Goal: Task Accomplishment & Management: Manage account settings

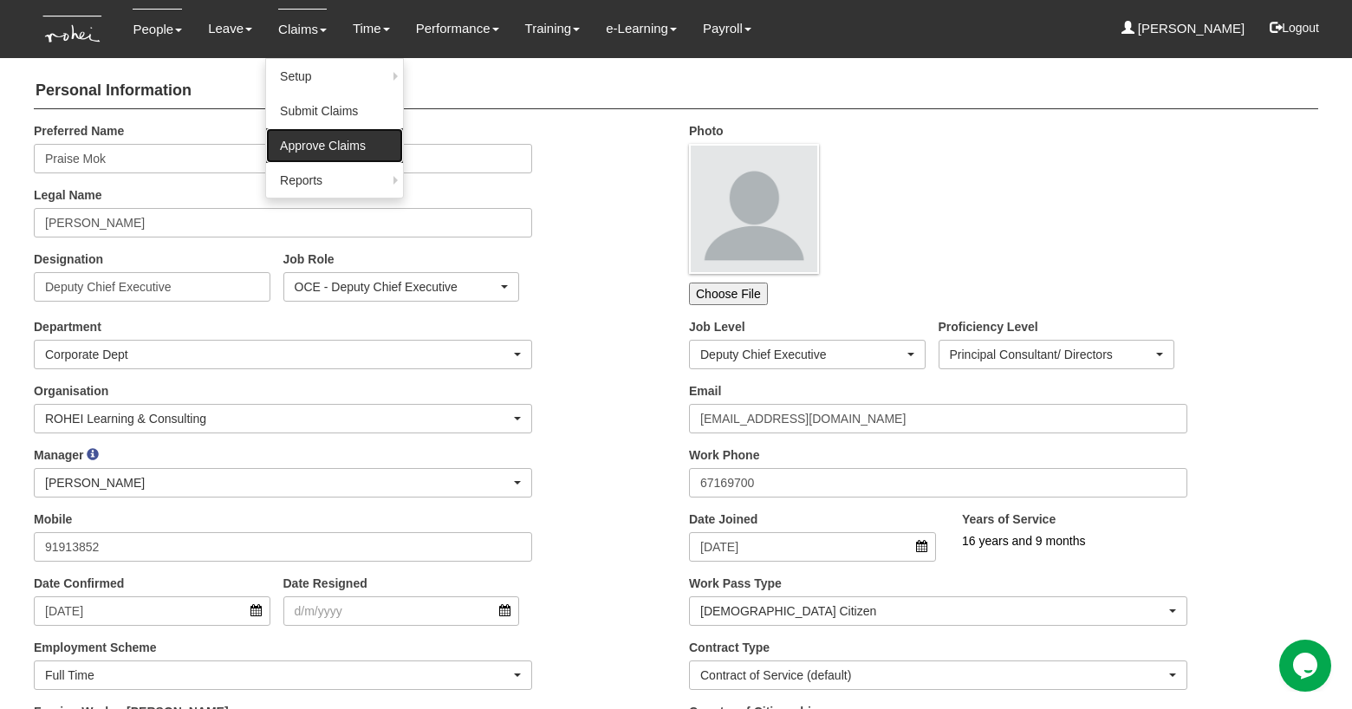
click at [284, 145] on link "Approve Claims" at bounding box center [334, 145] width 137 height 35
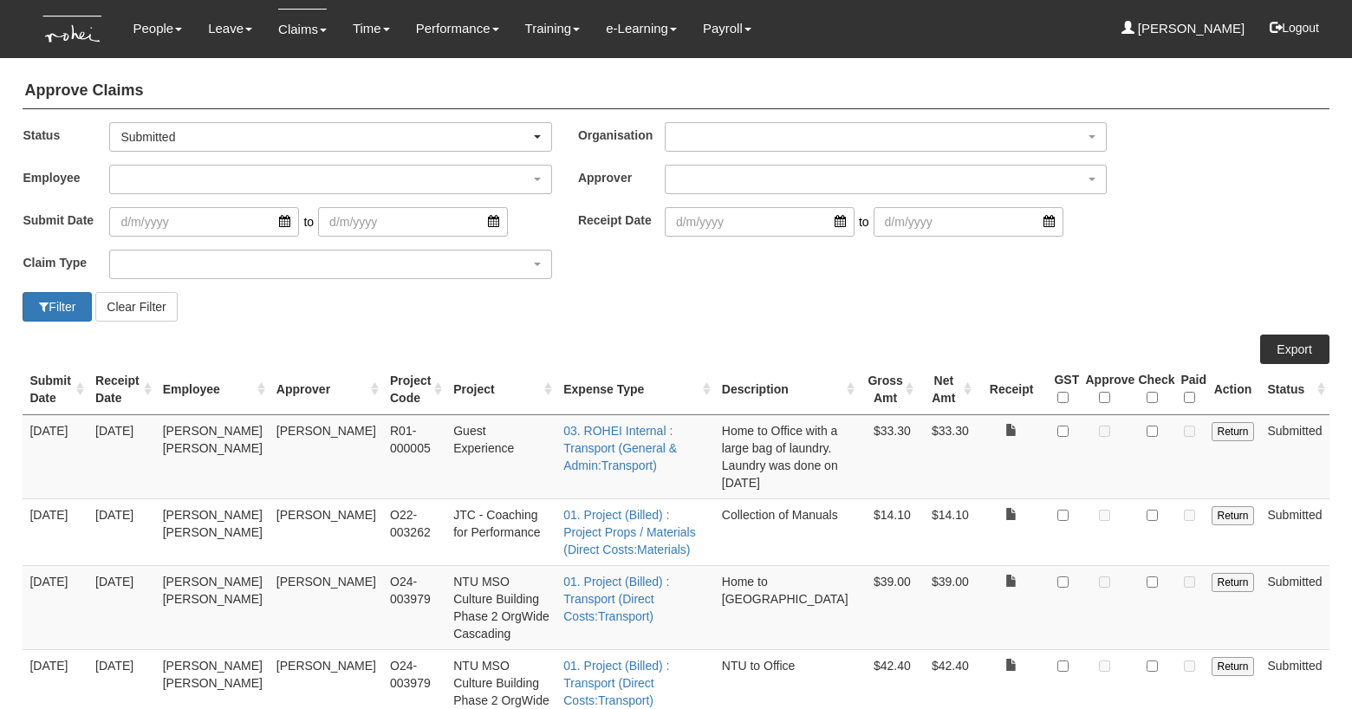
select select "50"
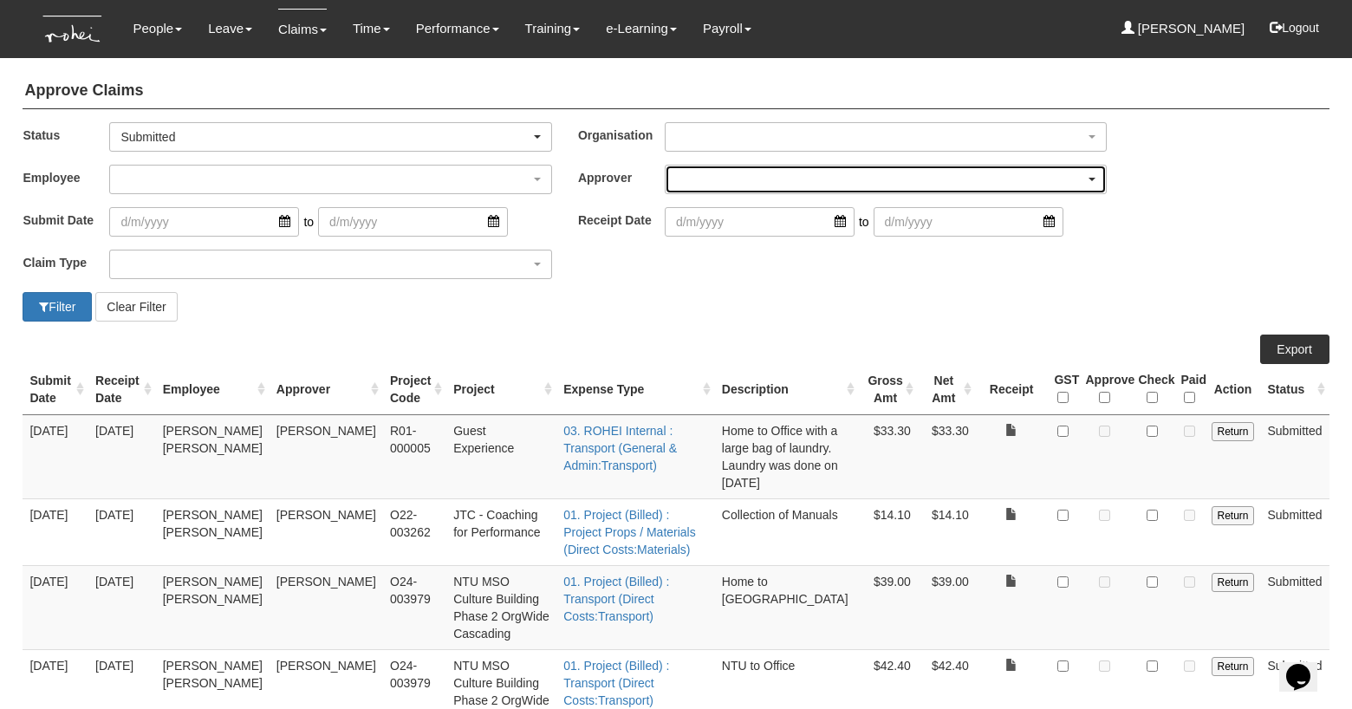
click at [704, 175] on div "button" at bounding box center [885, 180] width 440 height 28
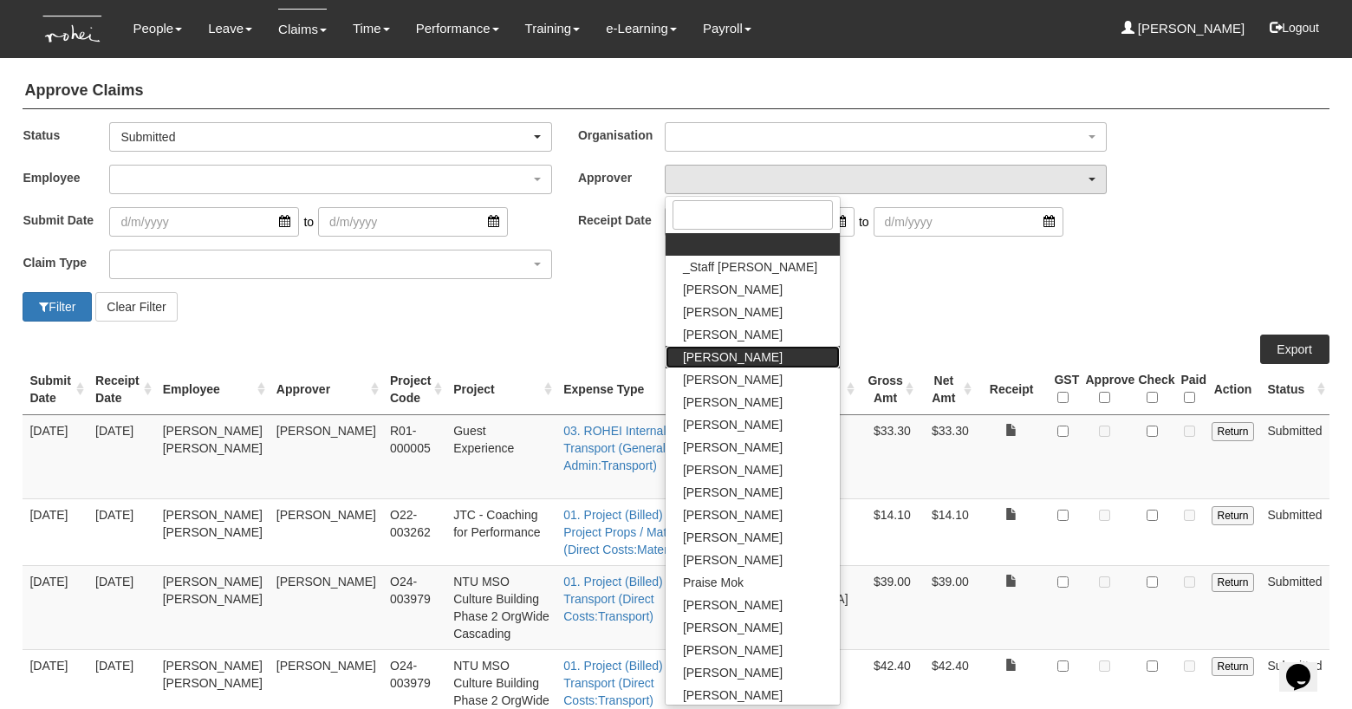
click at [697, 360] on span "[PERSON_NAME]" at bounding box center [733, 356] width 100 height 17
select select "7c74568e-c65a-4e2f-b023-70974c8e3265"
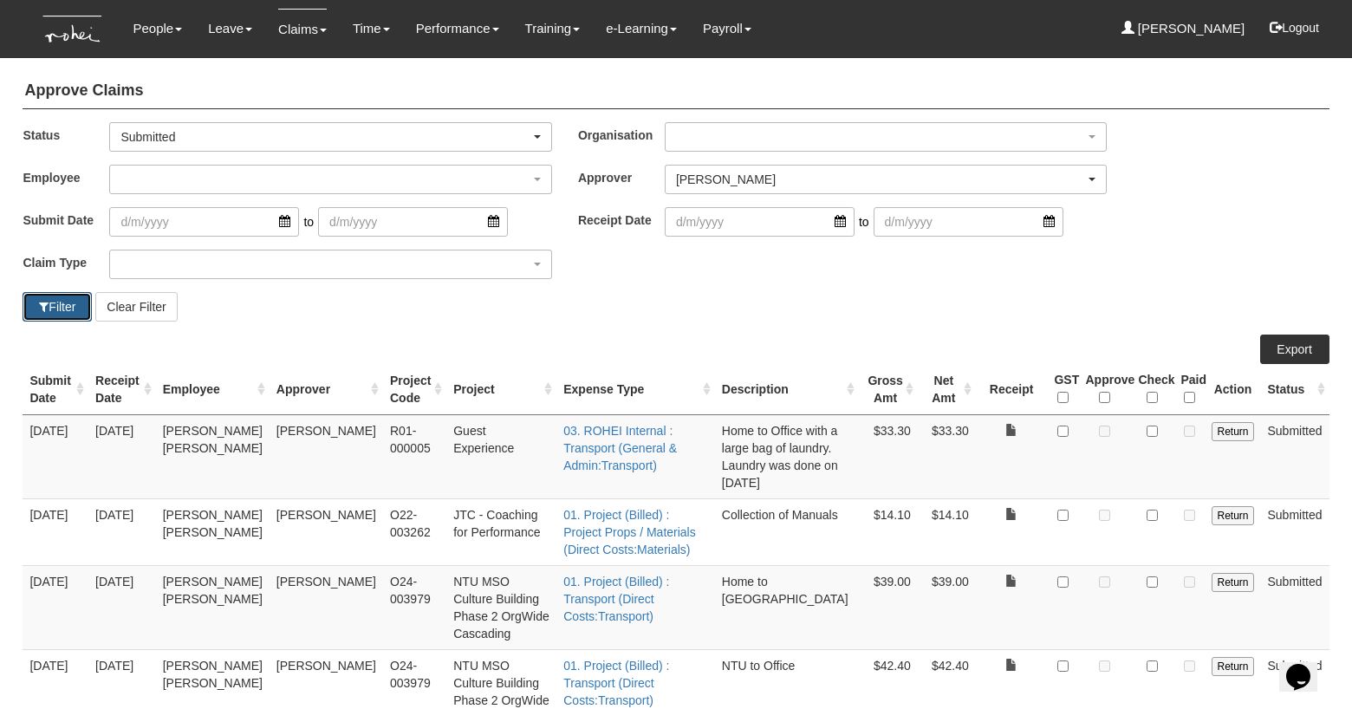
click at [39, 309] on span "button" at bounding box center [44, 307] width 10 height 12
select select "50"
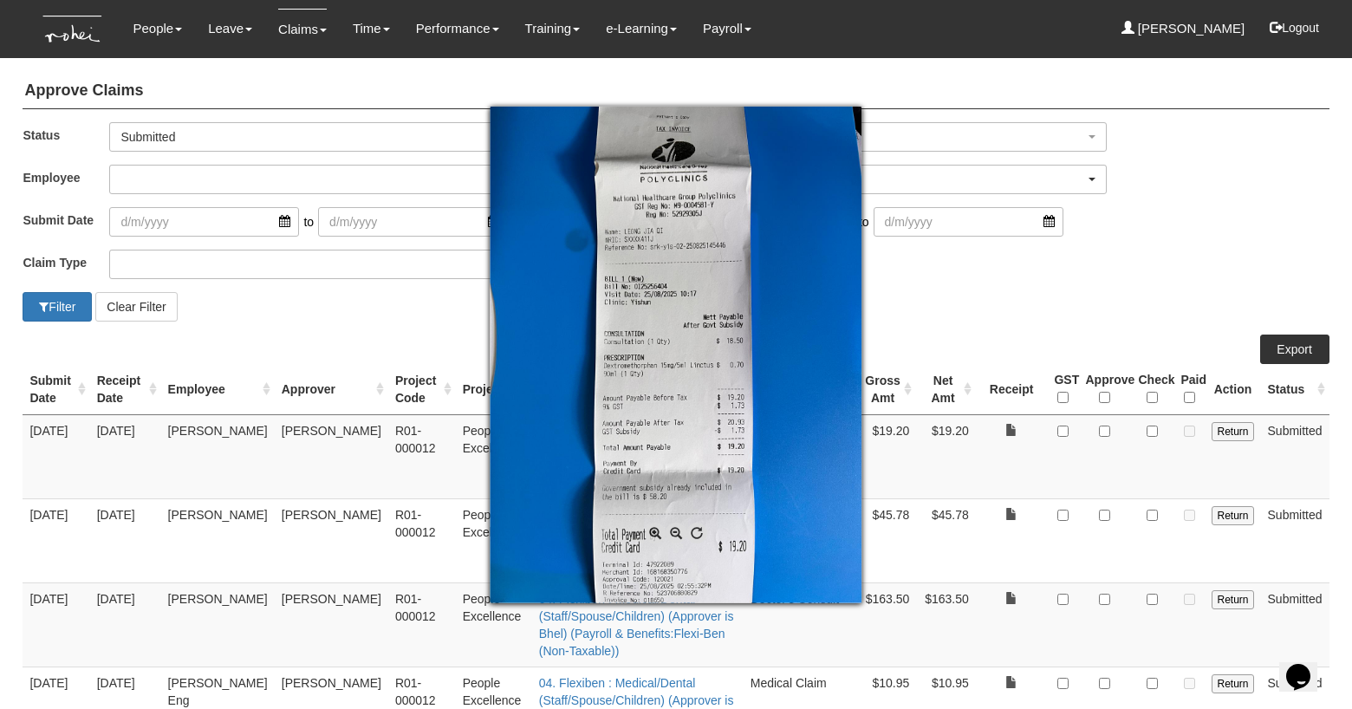
click at [1024, 307] on div at bounding box center [676, 354] width 1352 height 709
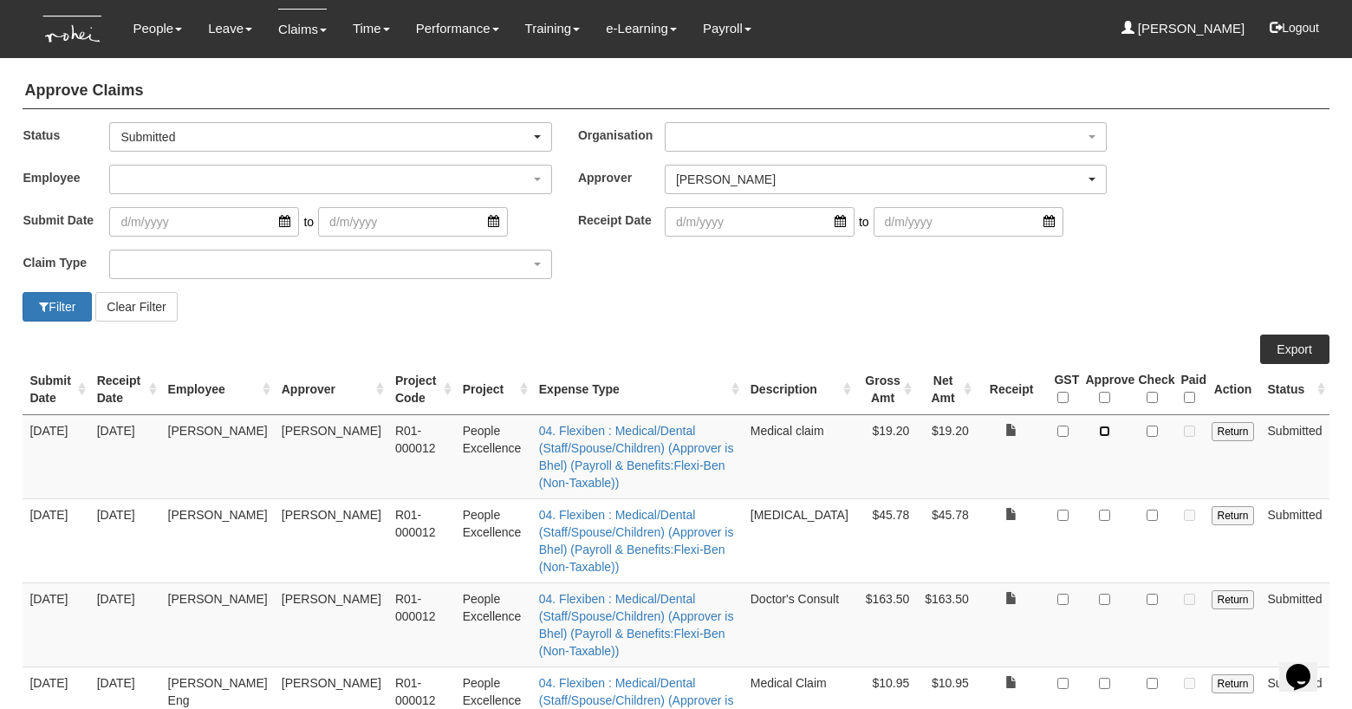
click at [1107, 431] on input "checkbox" at bounding box center [1104, 430] width 11 height 11
checkbox input "true"
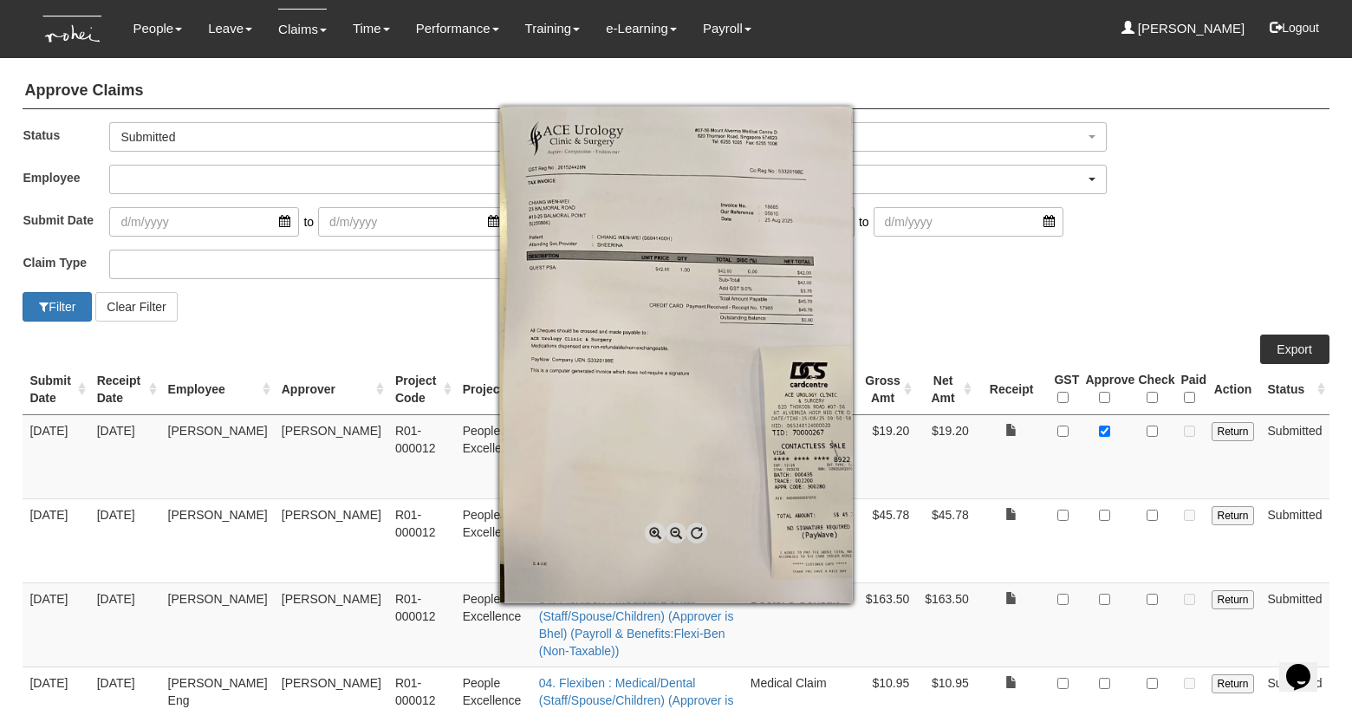
click at [1107, 500] on div at bounding box center [676, 354] width 1352 height 709
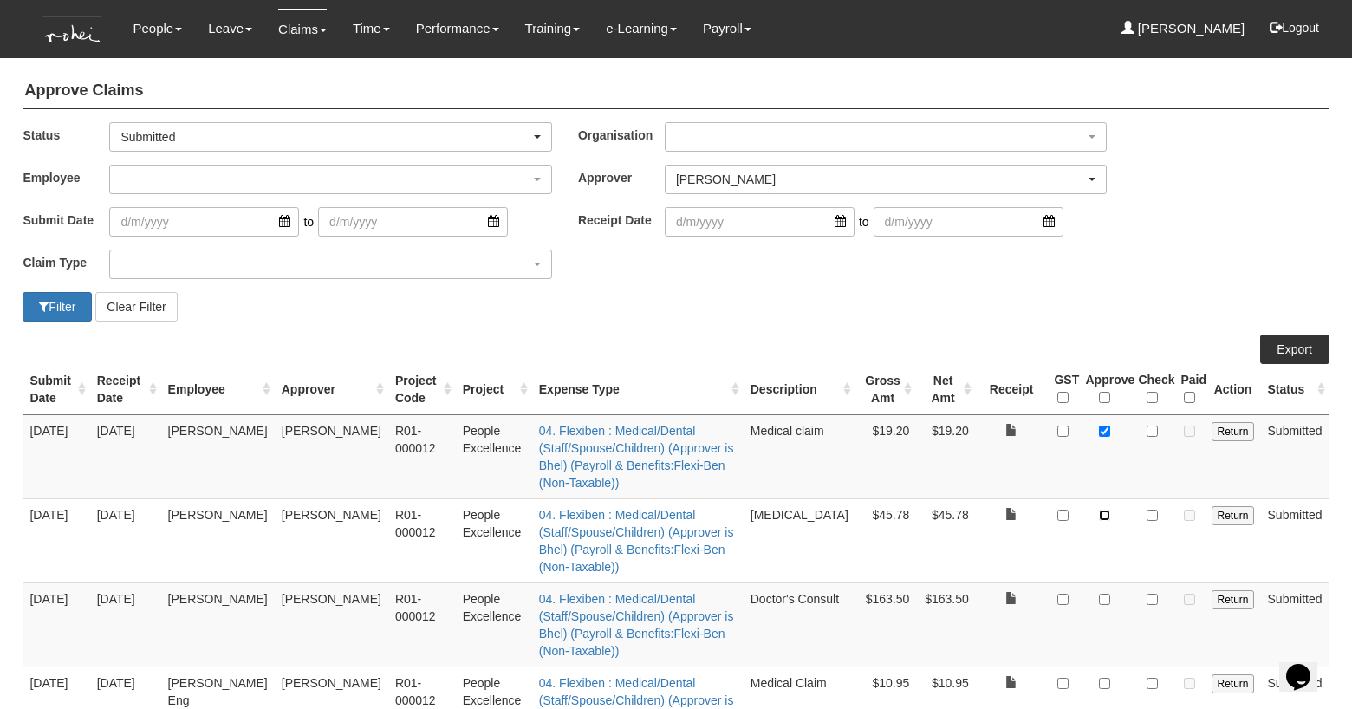
click at [1107, 510] on input "checkbox" at bounding box center [1104, 515] width 11 height 11
checkbox input "true"
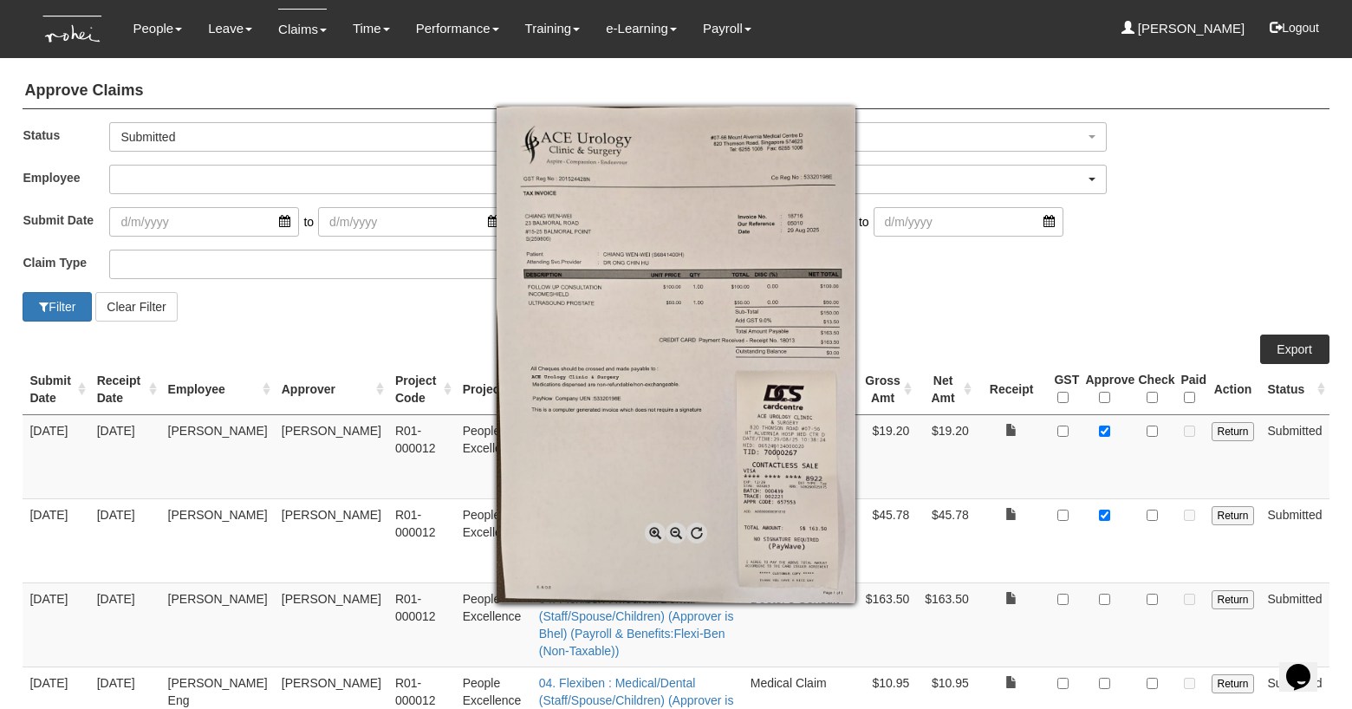
click at [655, 531] on span at bounding box center [655, 532] width 21 height 21
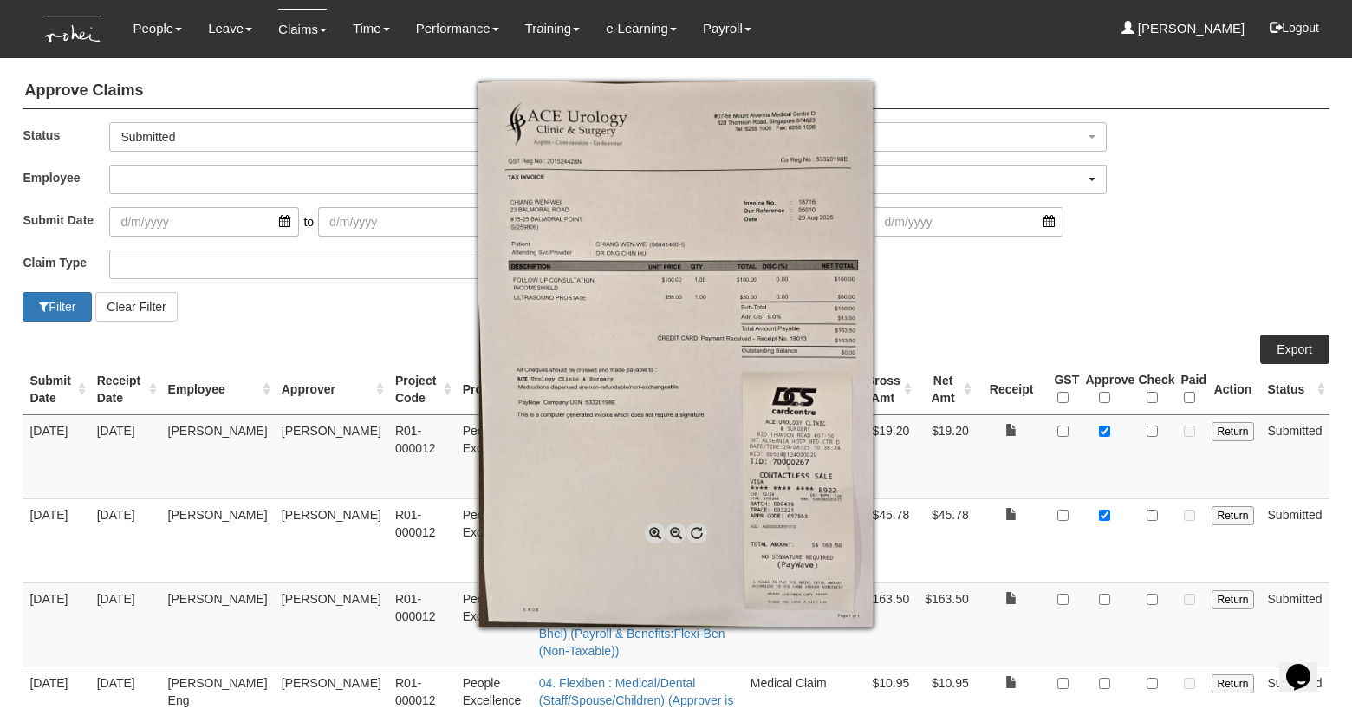
click at [655, 531] on span at bounding box center [655, 532] width 21 height 21
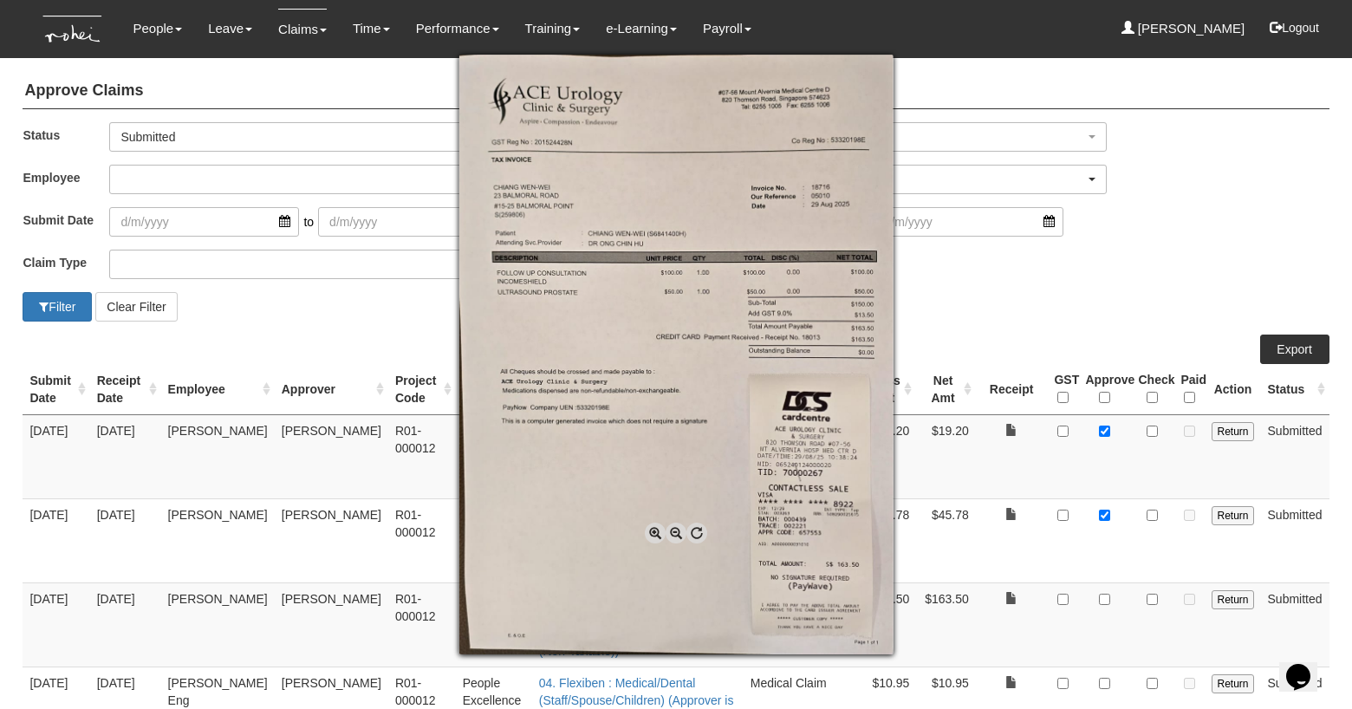
click at [655, 531] on span at bounding box center [655, 532] width 21 height 21
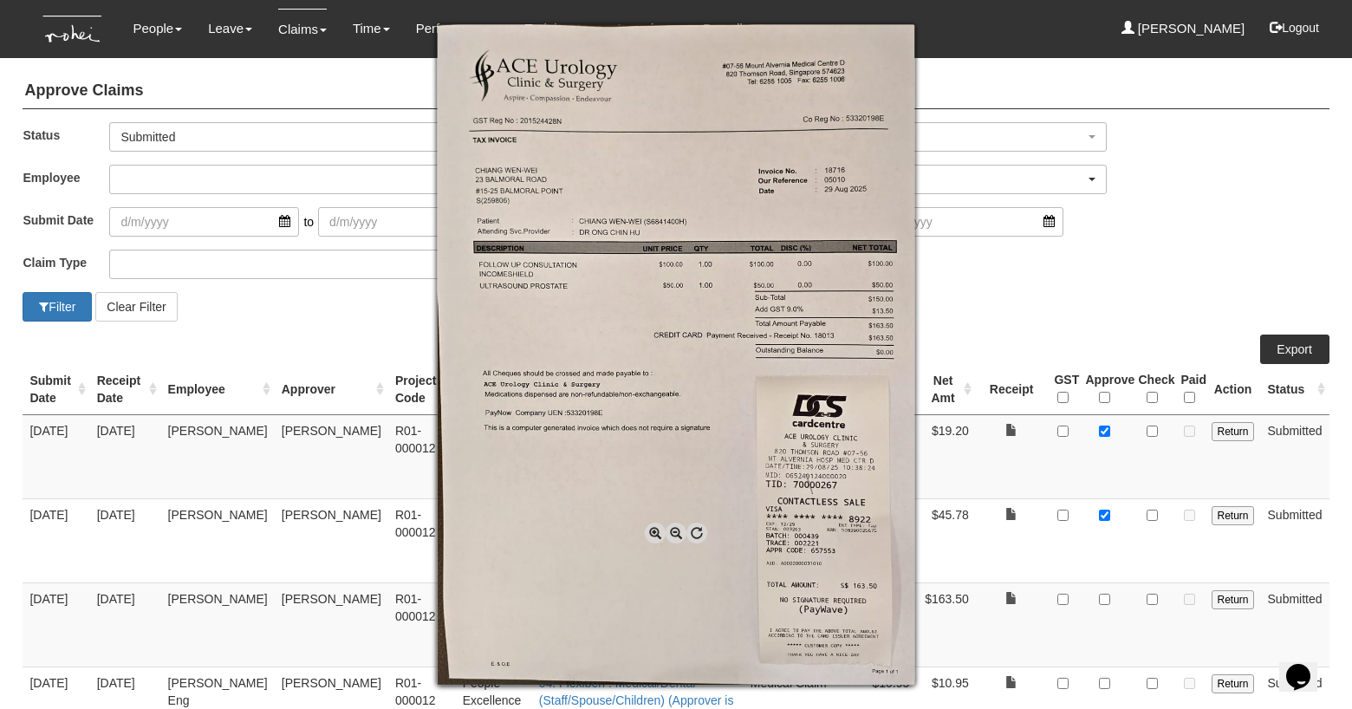
click at [655, 531] on span at bounding box center [655, 532] width 21 height 21
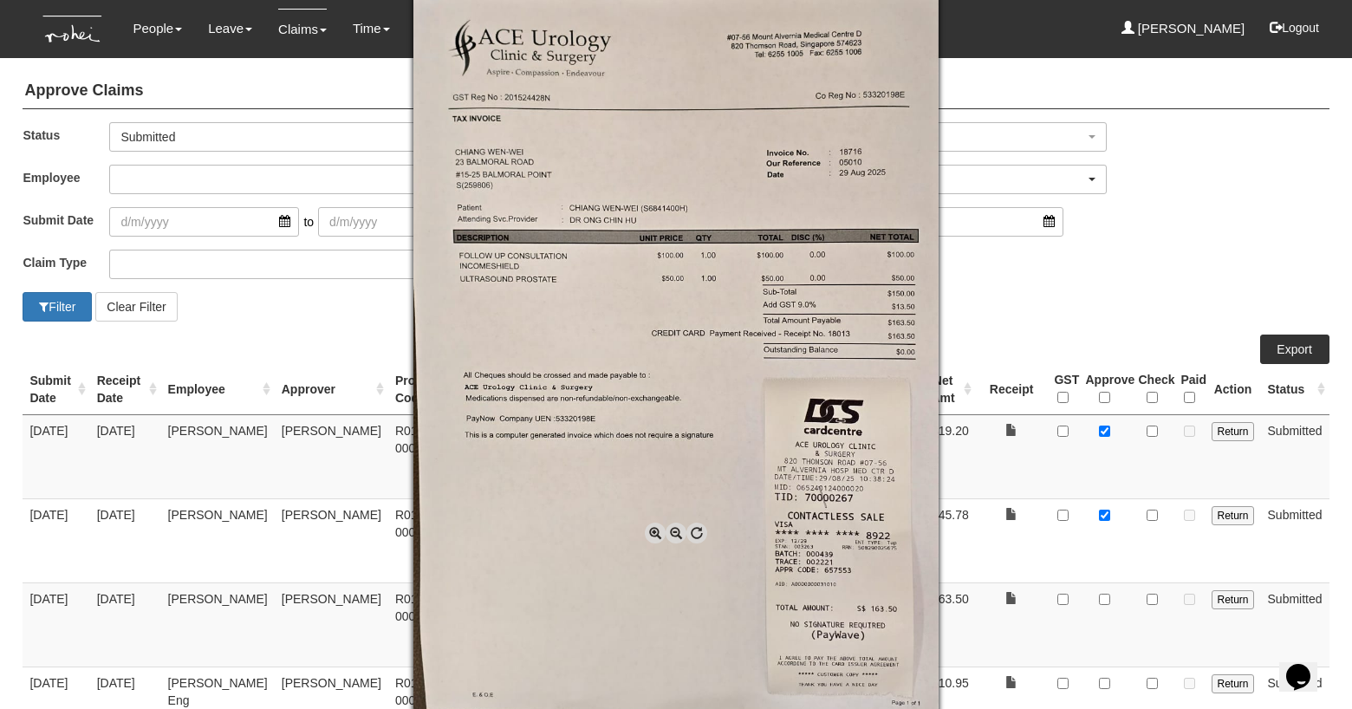
click at [1072, 291] on div at bounding box center [676, 354] width 1352 height 709
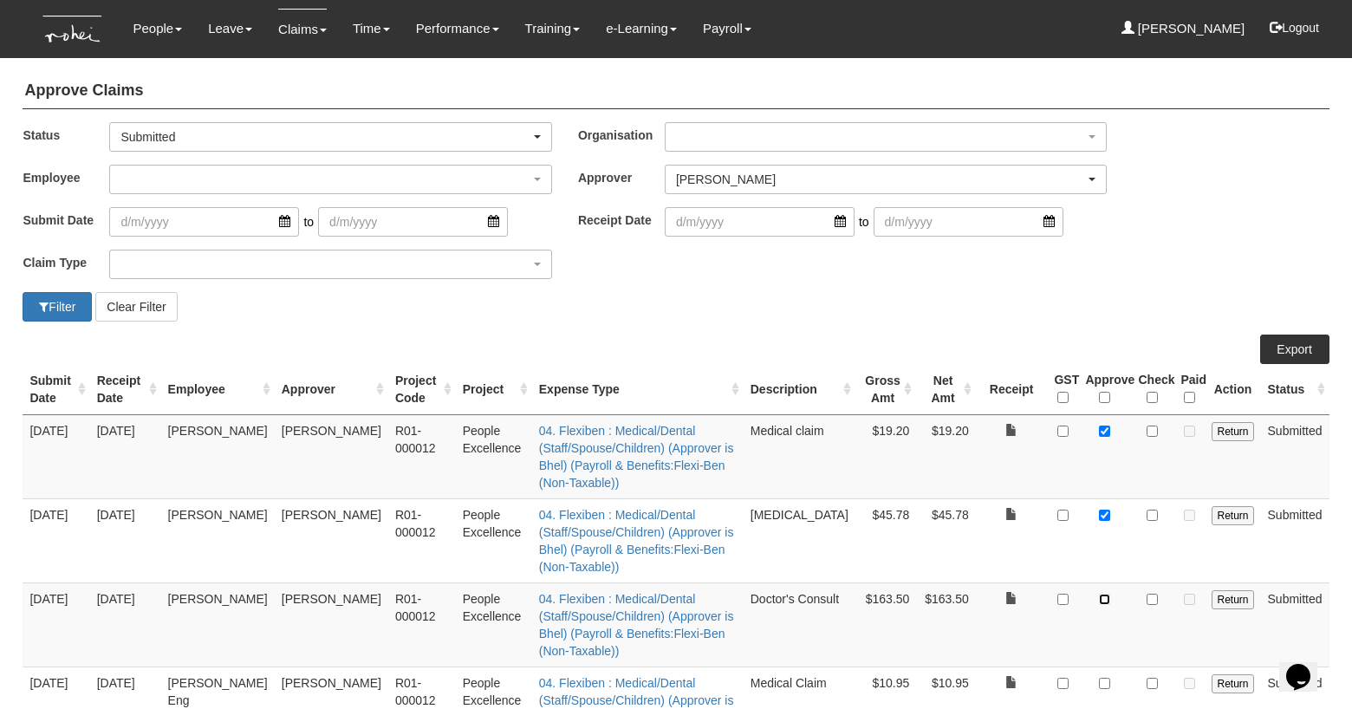
click at [1104, 594] on input "checkbox" at bounding box center [1104, 599] width 11 height 11
checkbox input "true"
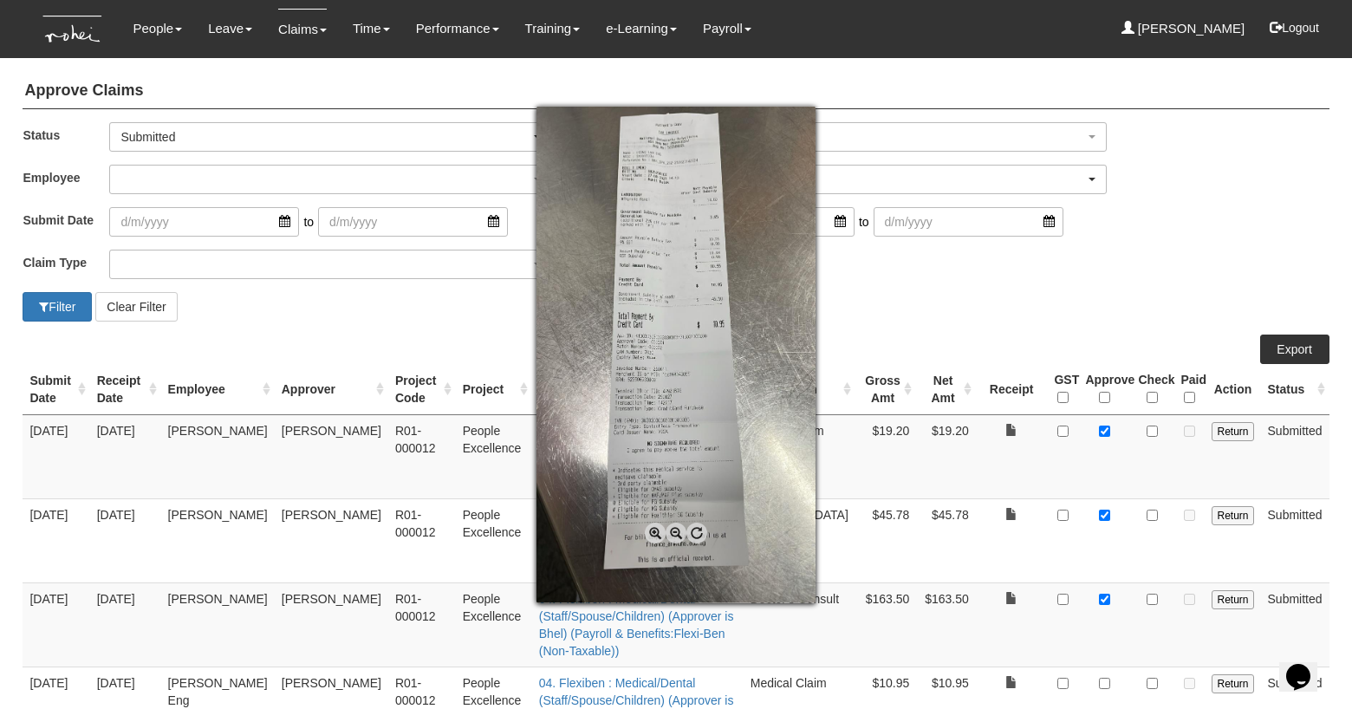
click at [652, 531] on span at bounding box center [655, 532] width 21 height 21
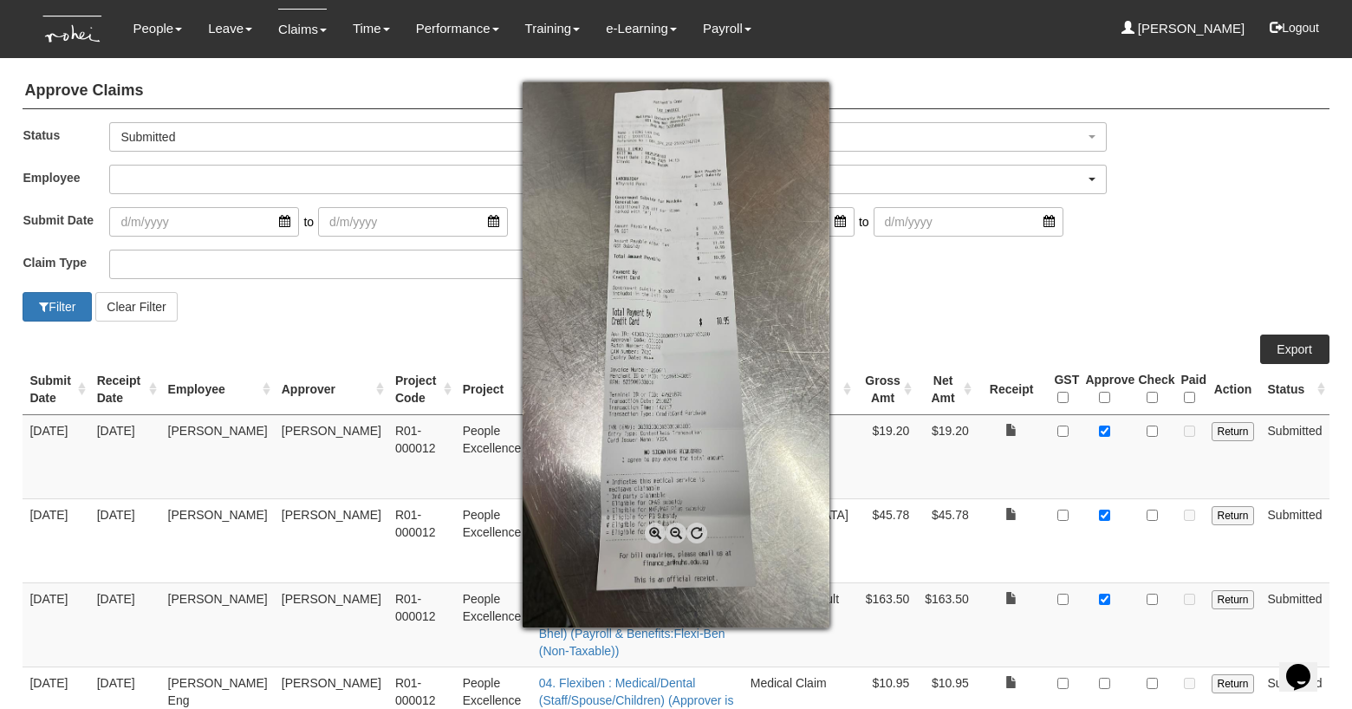
click at [652, 531] on span at bounding box center [655, 532] width 21 height 21
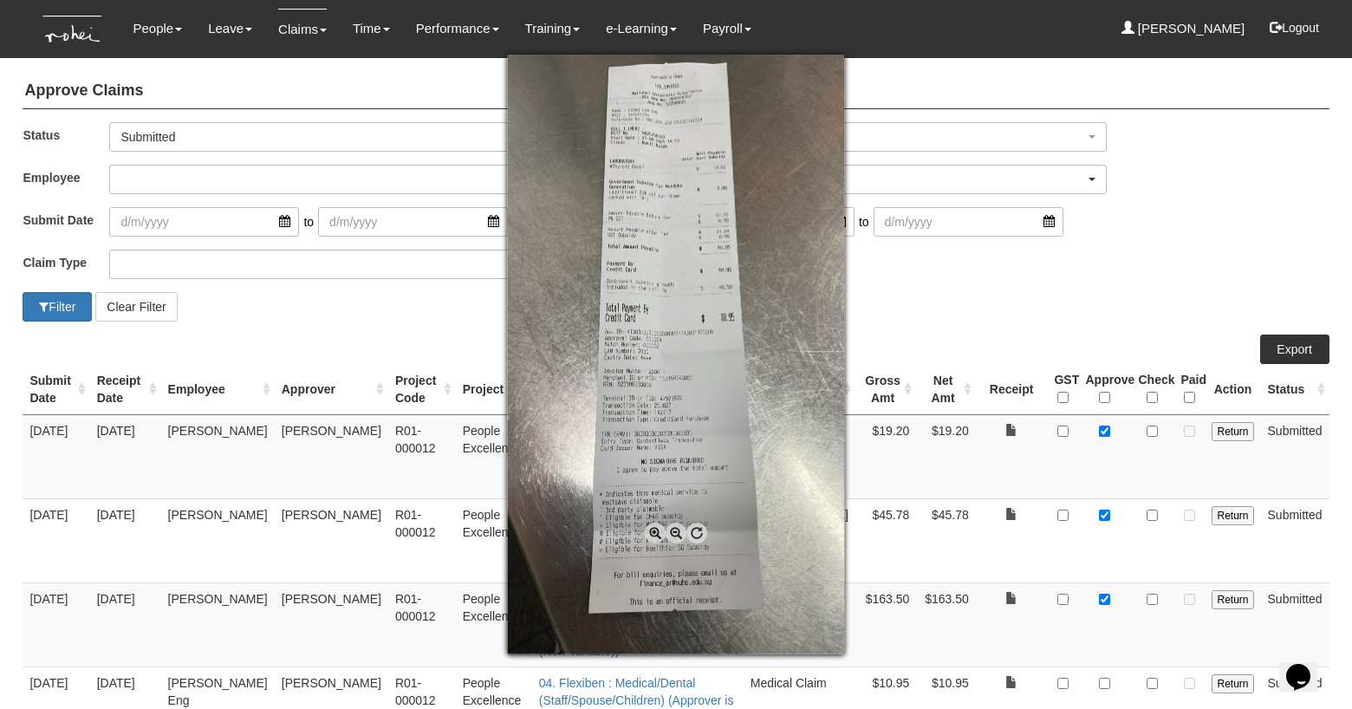
click at [652, 531] on span at bounding box center [655, 532] width 21 height 21
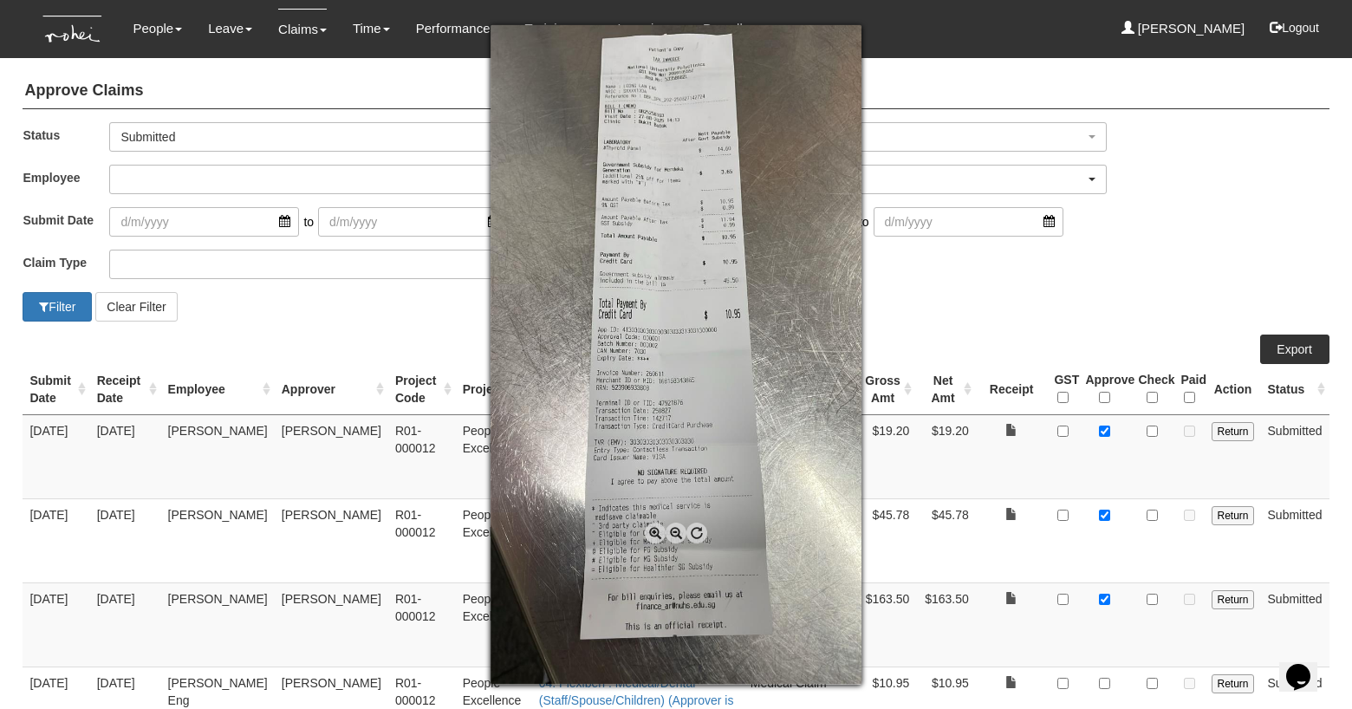
click at [652, 531] on span at bounding box center [655, 532] width 21 height 21
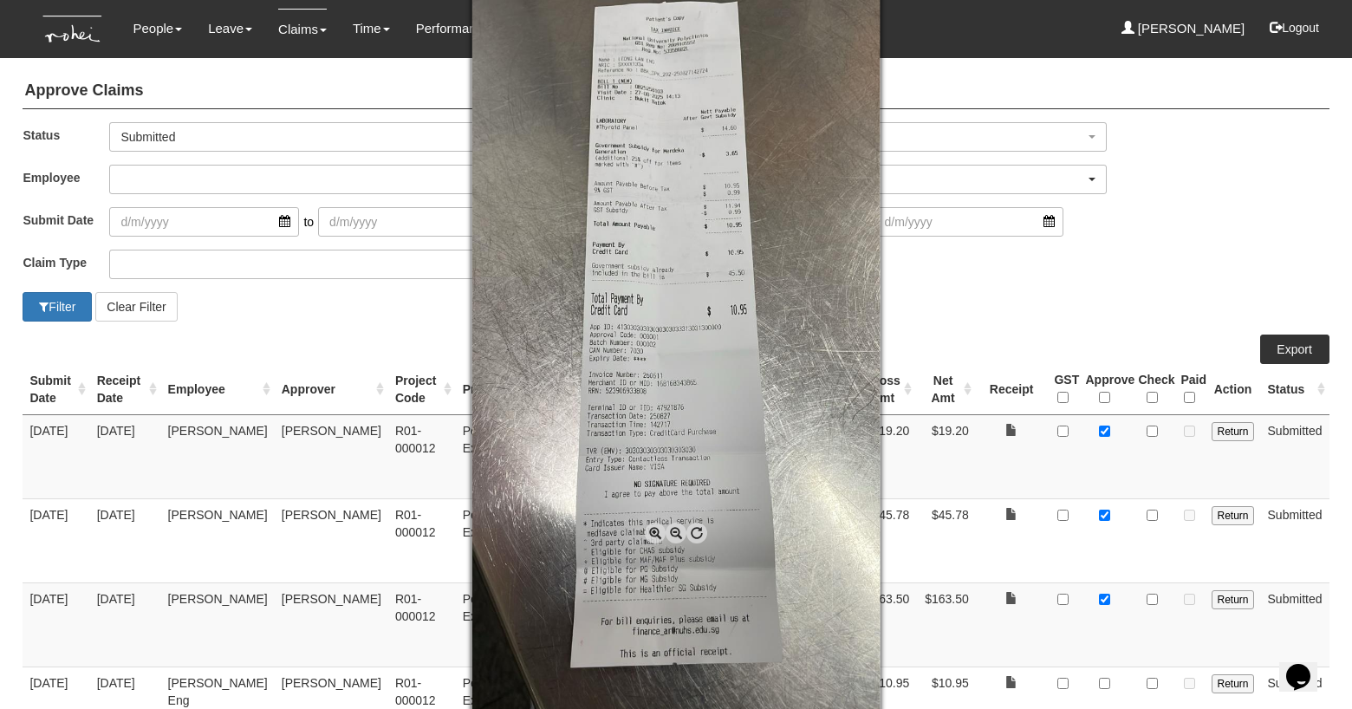
click at [652, 531] on span at bounding box center [655, 532] width 21 height 21
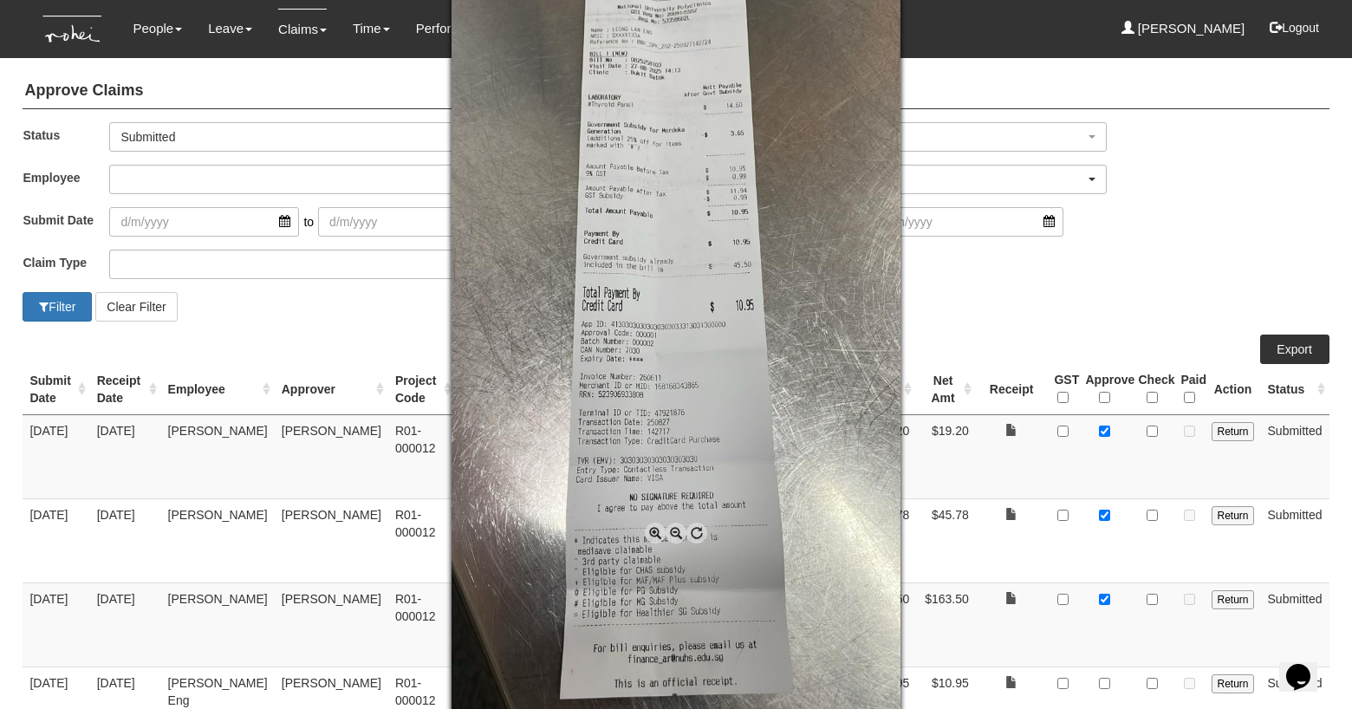
click at [652, 531] on span at bounding box center [655, 532] width 21 height 21
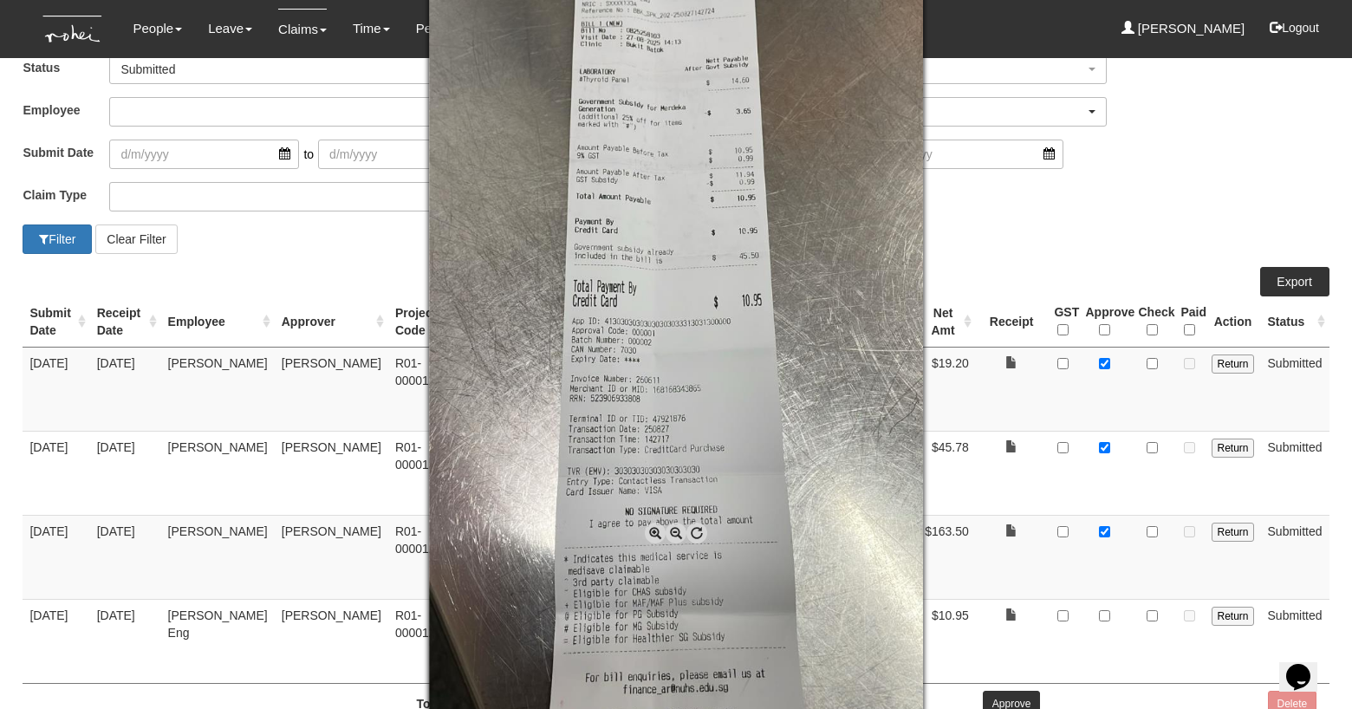
scroll to position [66, 0]
click at [674, 529] on span at bounding box center [675, 532] width 21 height 21
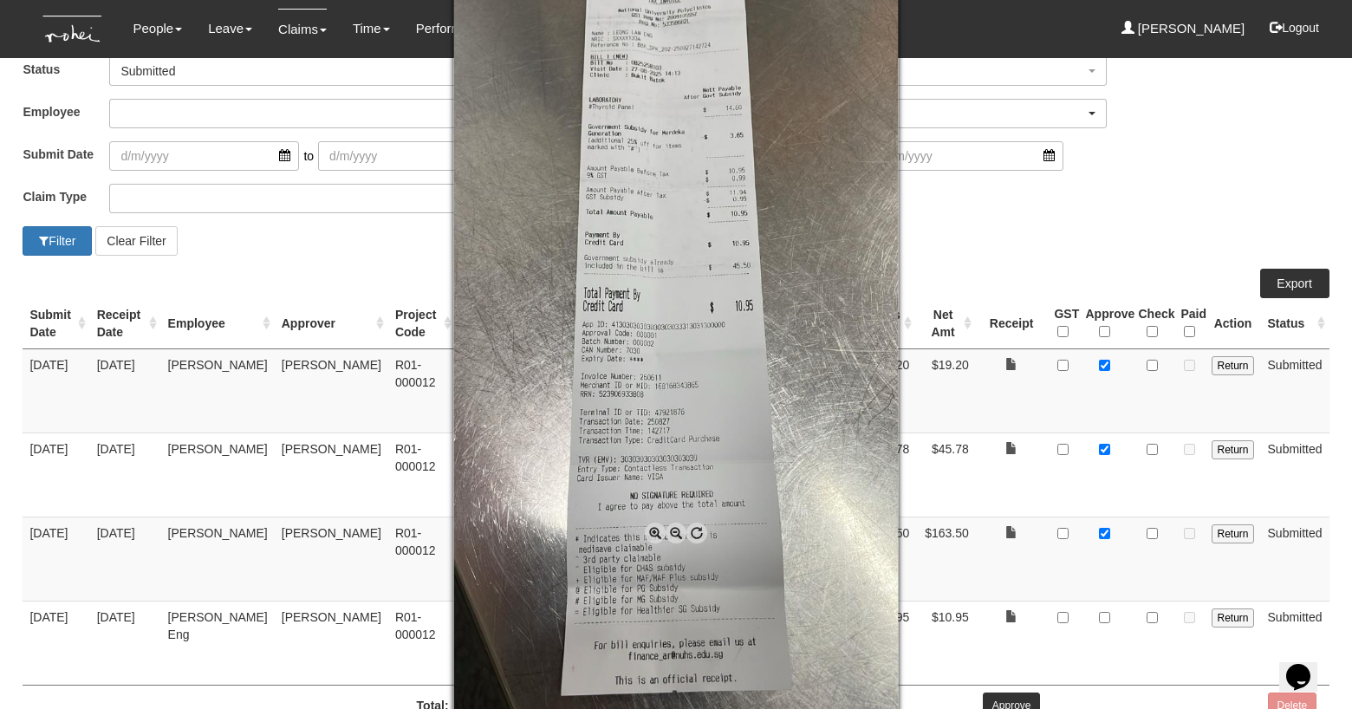
click at [673, 530] on span at bounding box center [675, 532] width 21 height 21
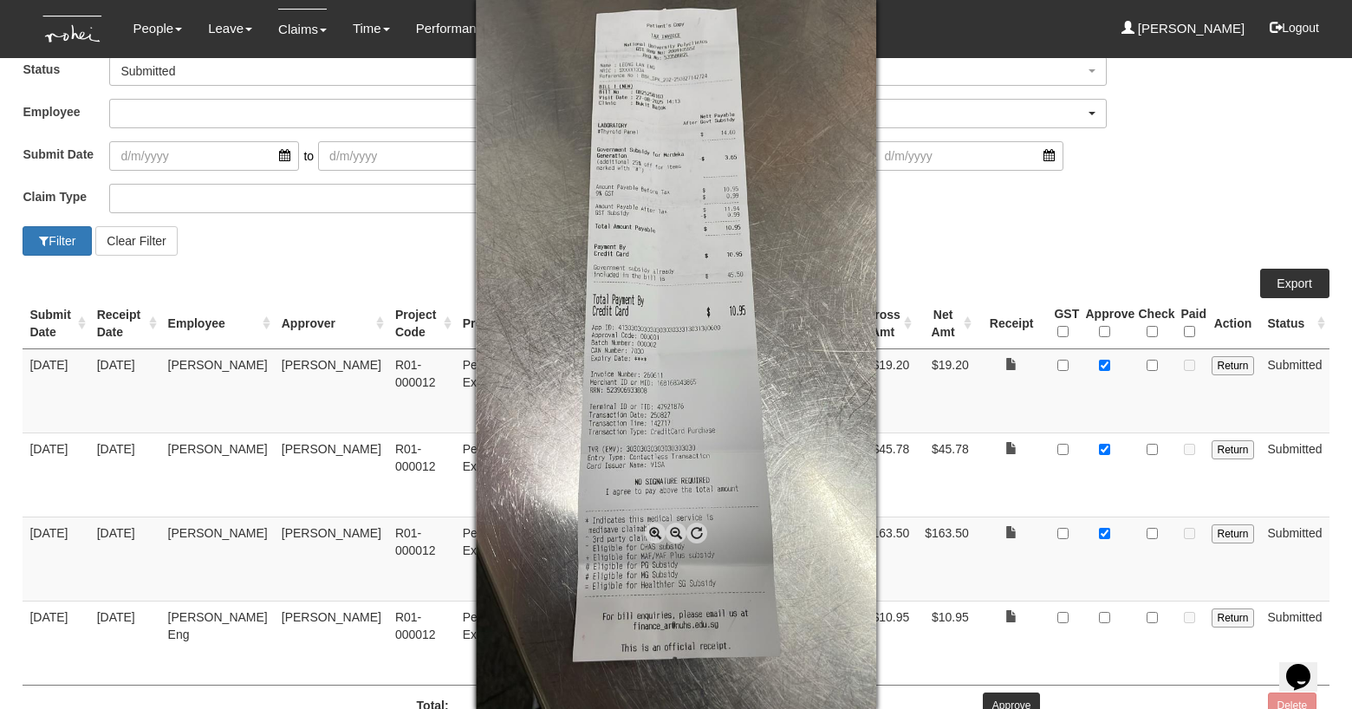
click at [650, 70] on img at bounding box center [676, 354] width 400 height 711
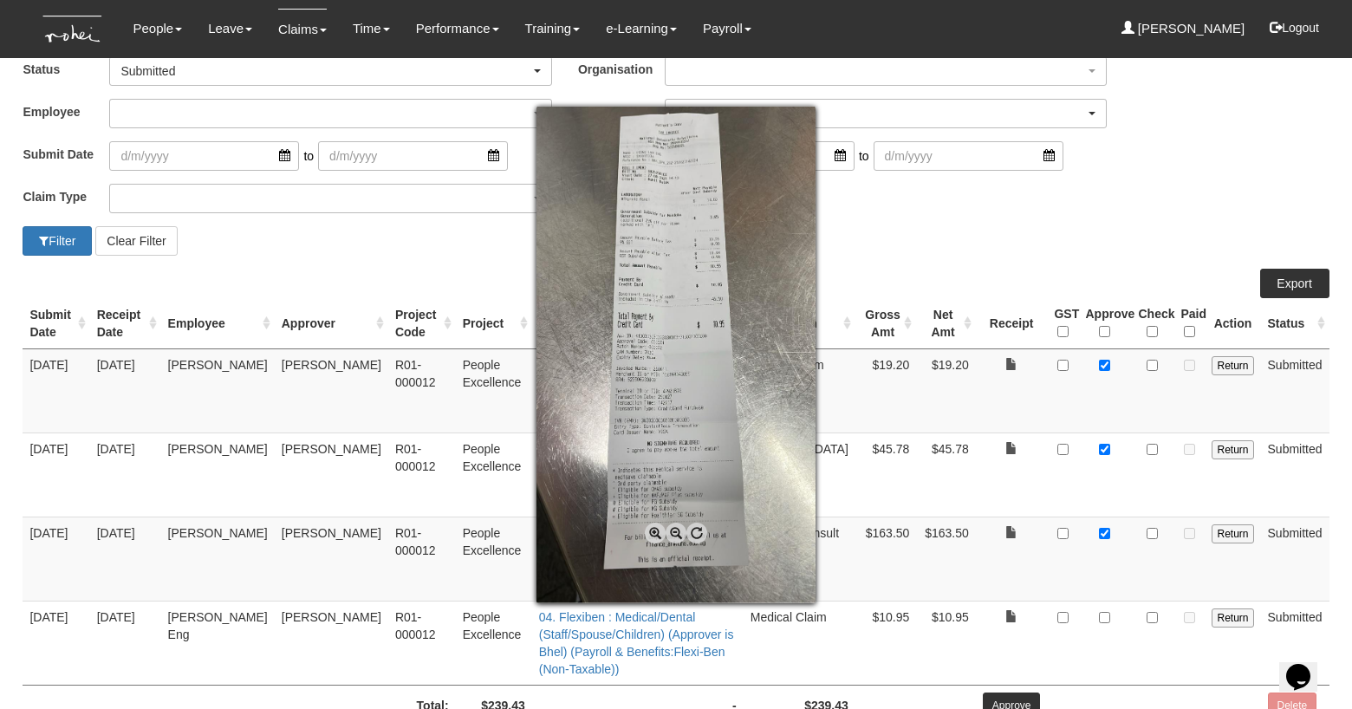
click at [657, 533] on span at bounding box center [655, 532] width 21 height 21
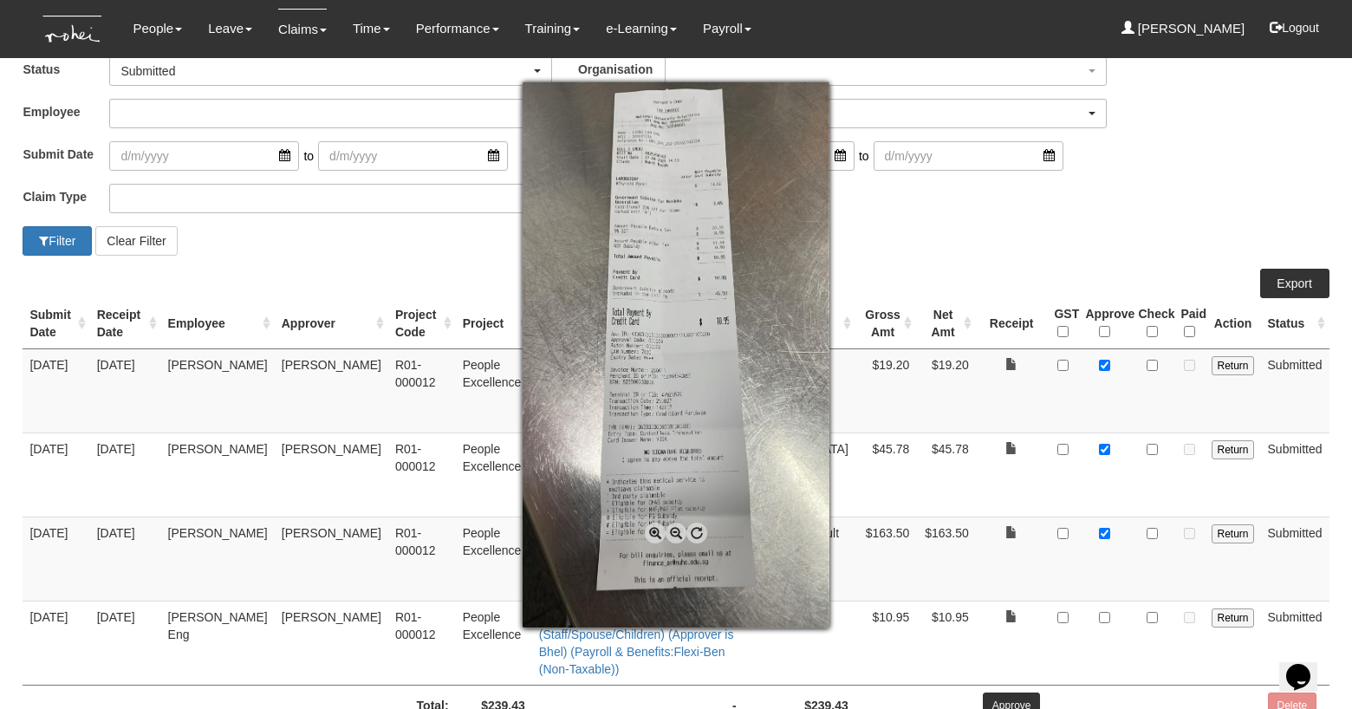
click at [657, 533] on span at bounding box center [655, 532] width 21 height 21
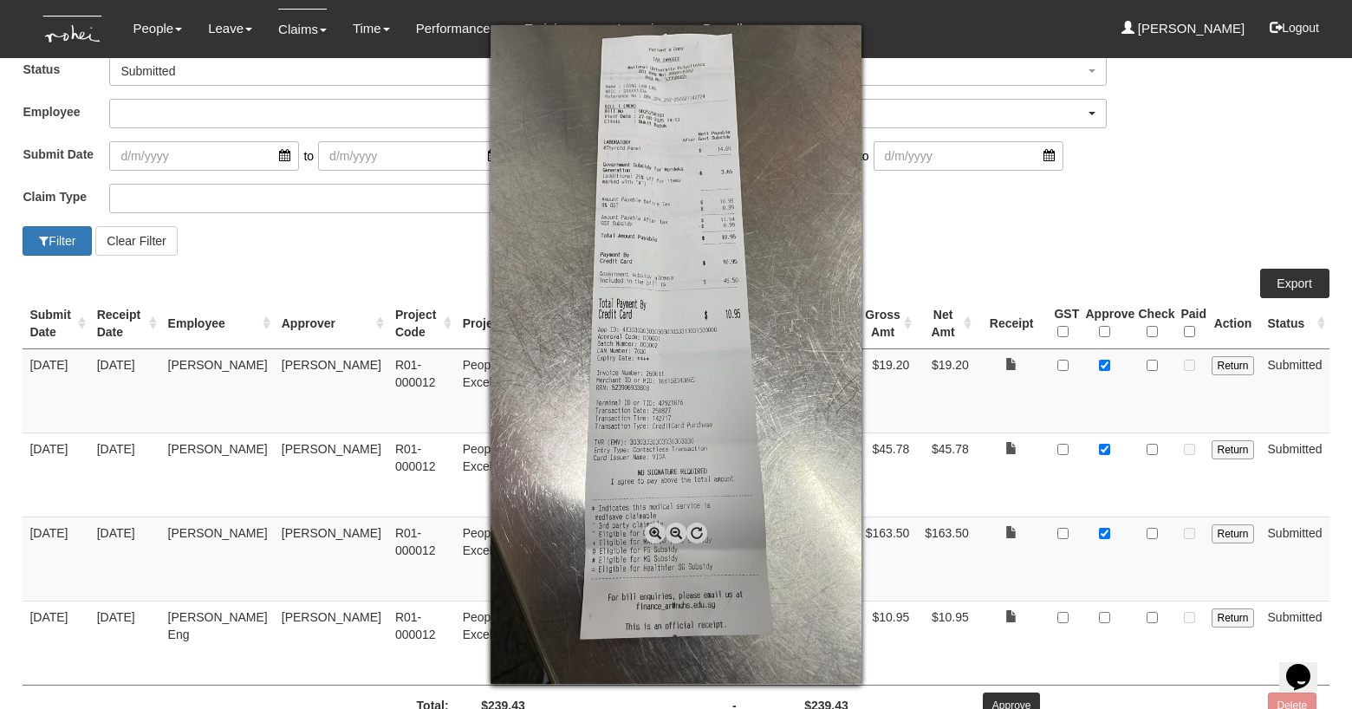
click at [657, 533] on span at bounding box center [655, 532] width 21 height 21
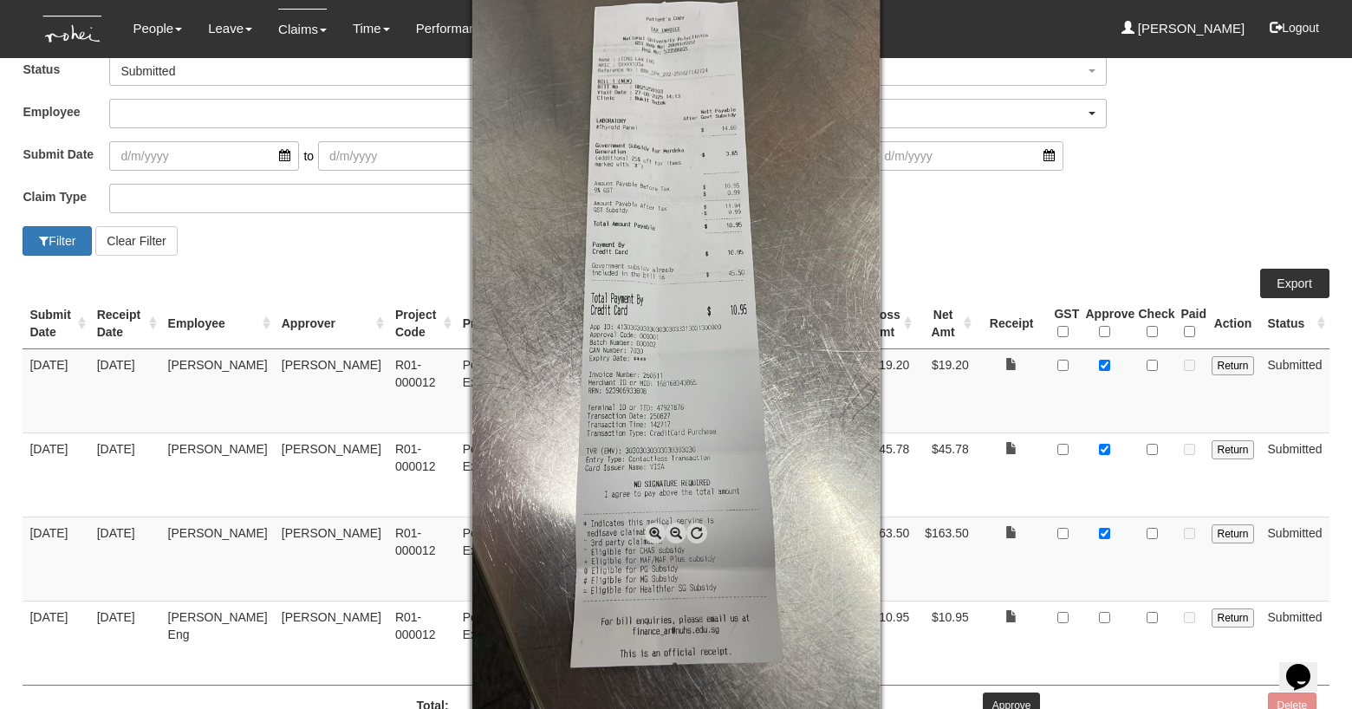
click at [657, 533] on span at bounding box center [655, 532] width 21 height 21
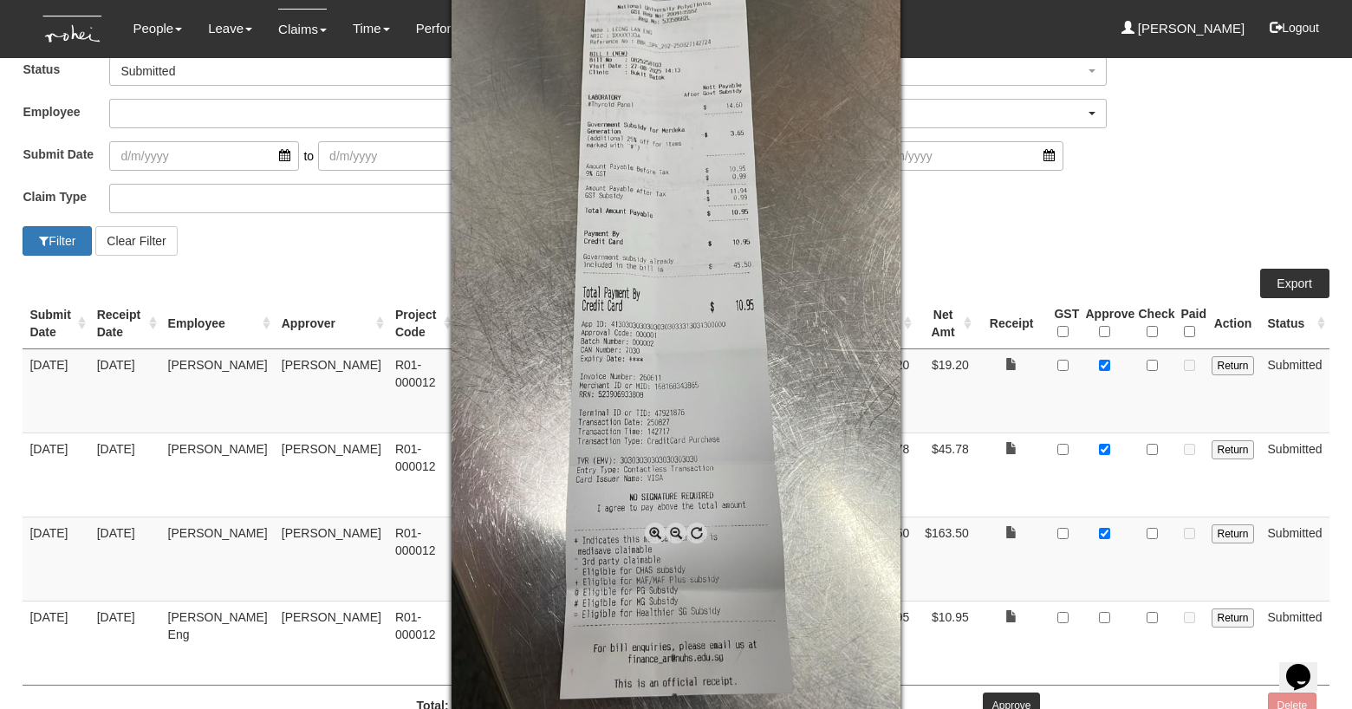
click at [986, 232] on div at bounding box center [676, 354] width 1352 height 709
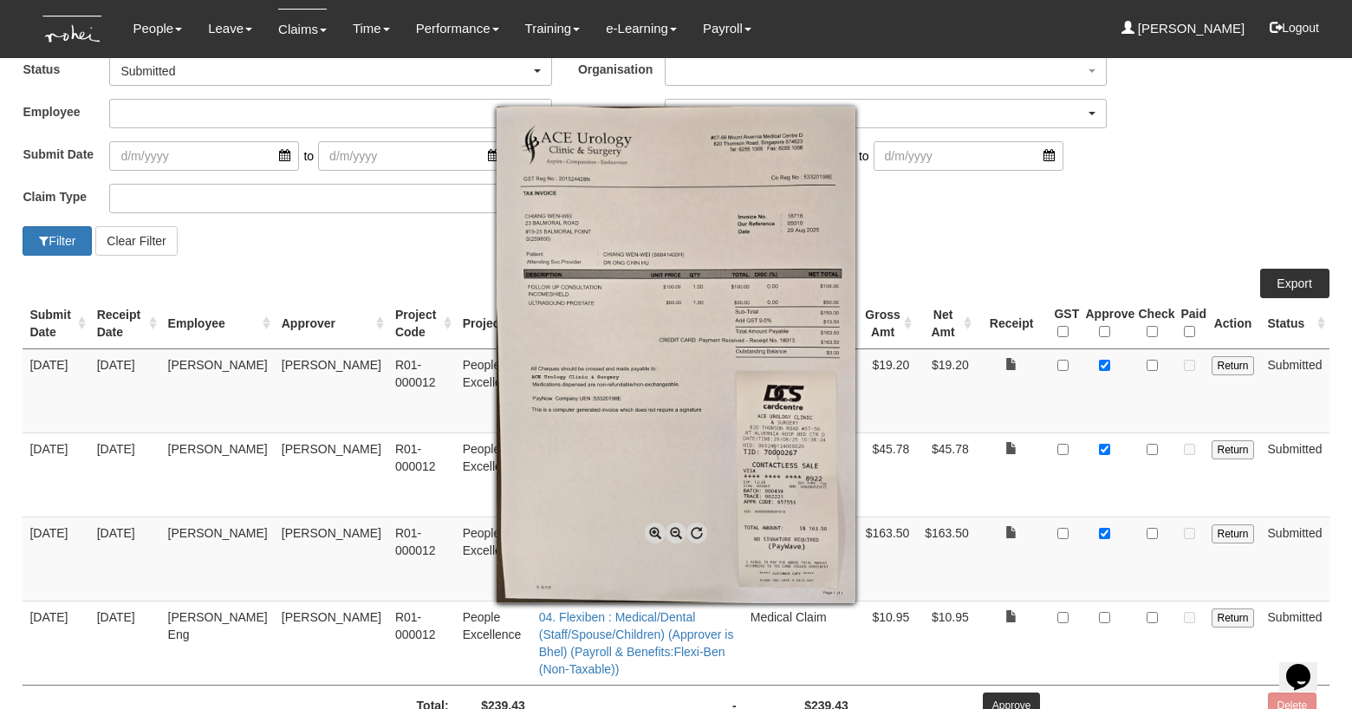
click at [1094, 214] on div at bounding box center [676, 354] width 1352 height 709
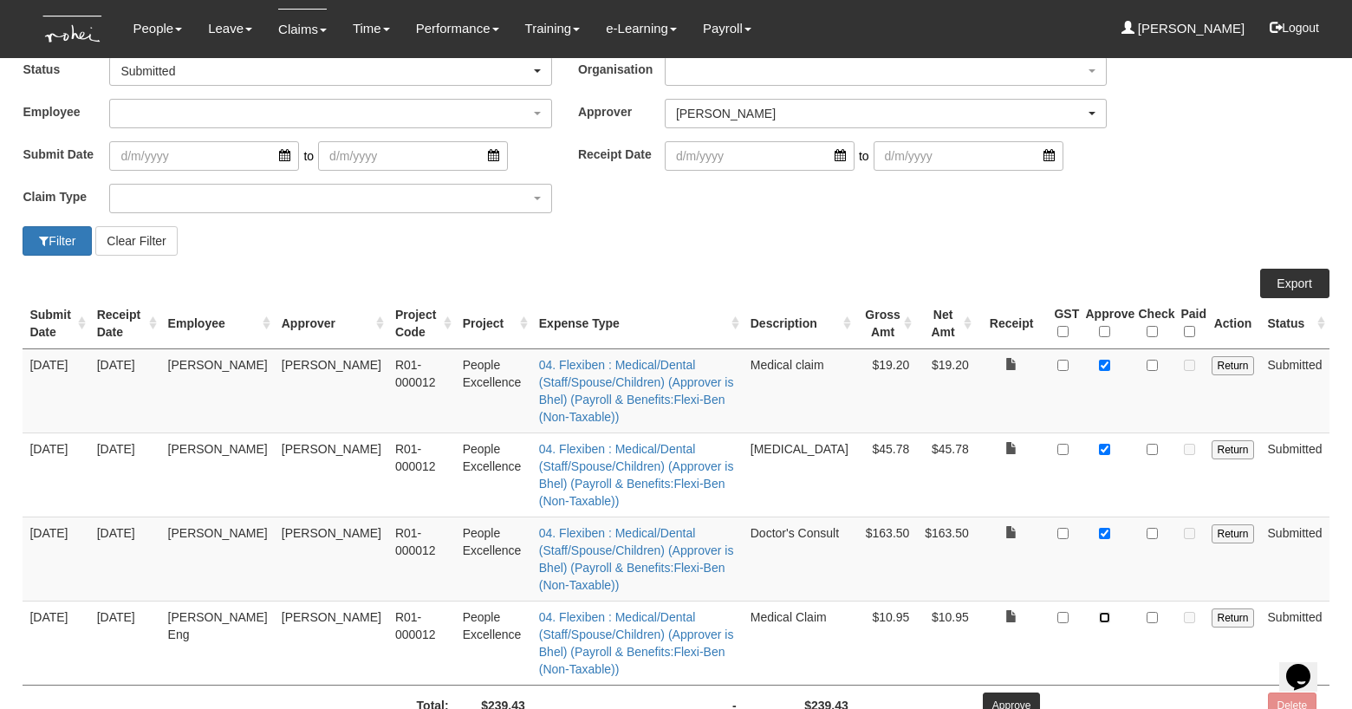
click at [1107, 612] on input "checkbox" at bounding box center [1104, 617] width 11 height 11
checkbox input "true"
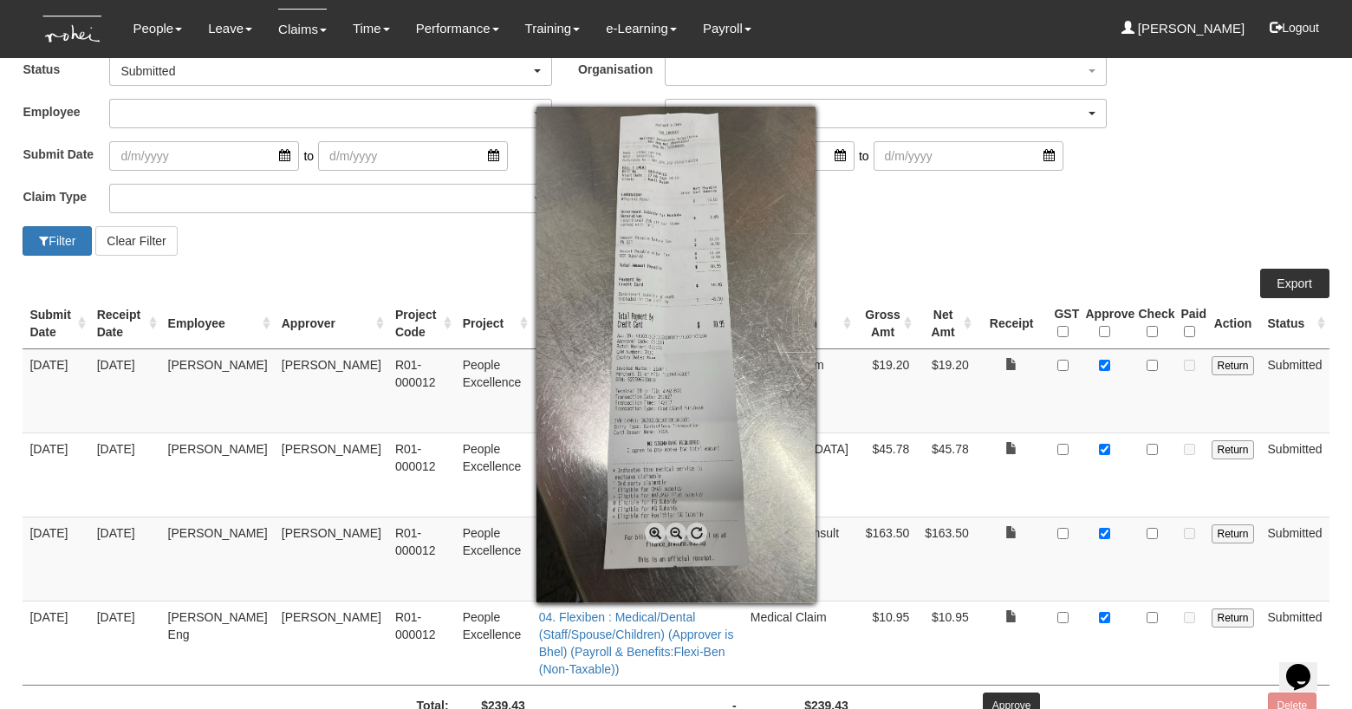
click at [571, 667] on div at bounding box center [676, 354] width 1352 height 709
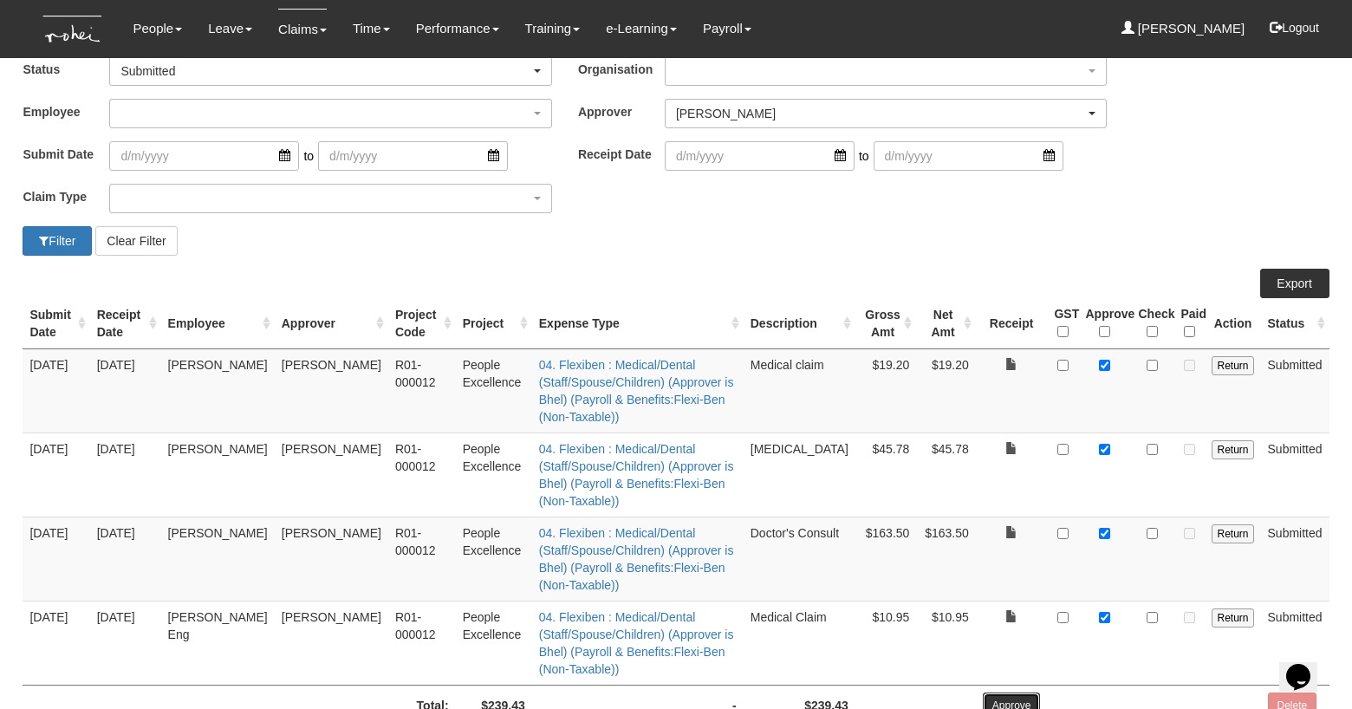
click at [1007, 692] on input "Approve" at bounding box center [1012, 705] width 58 height 26
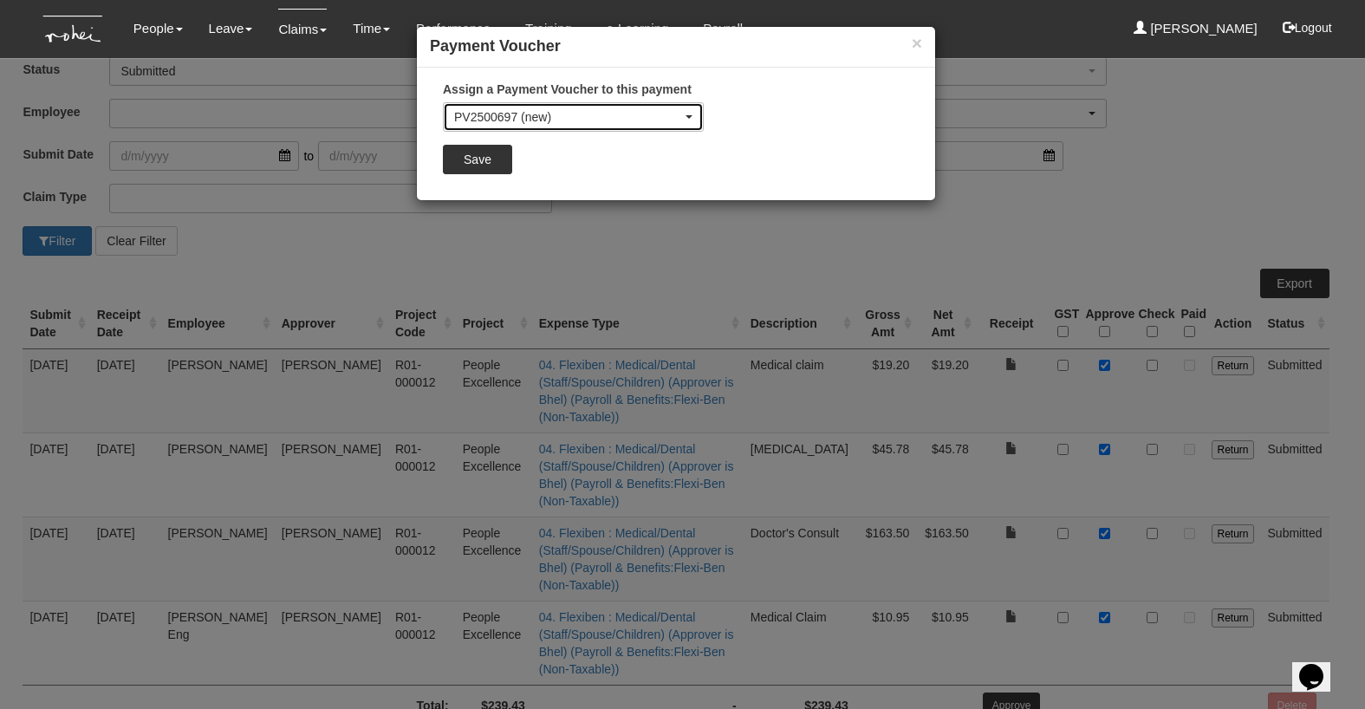
click at [645, 120] on div "PV2500697 (new)" at bounding box center [568, 116] width 228 height 17
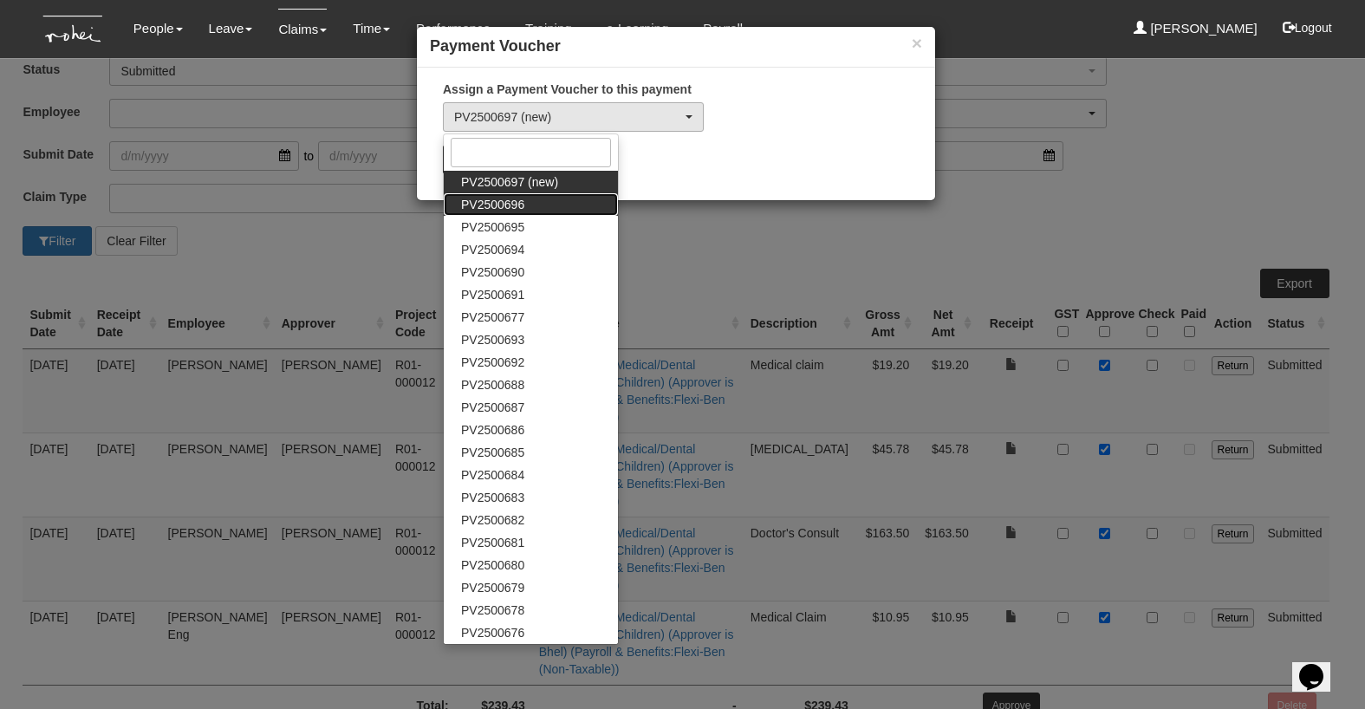
click at [493, 202] on span "PV2500696" at bounding box center [492, 204] width 63 height 17
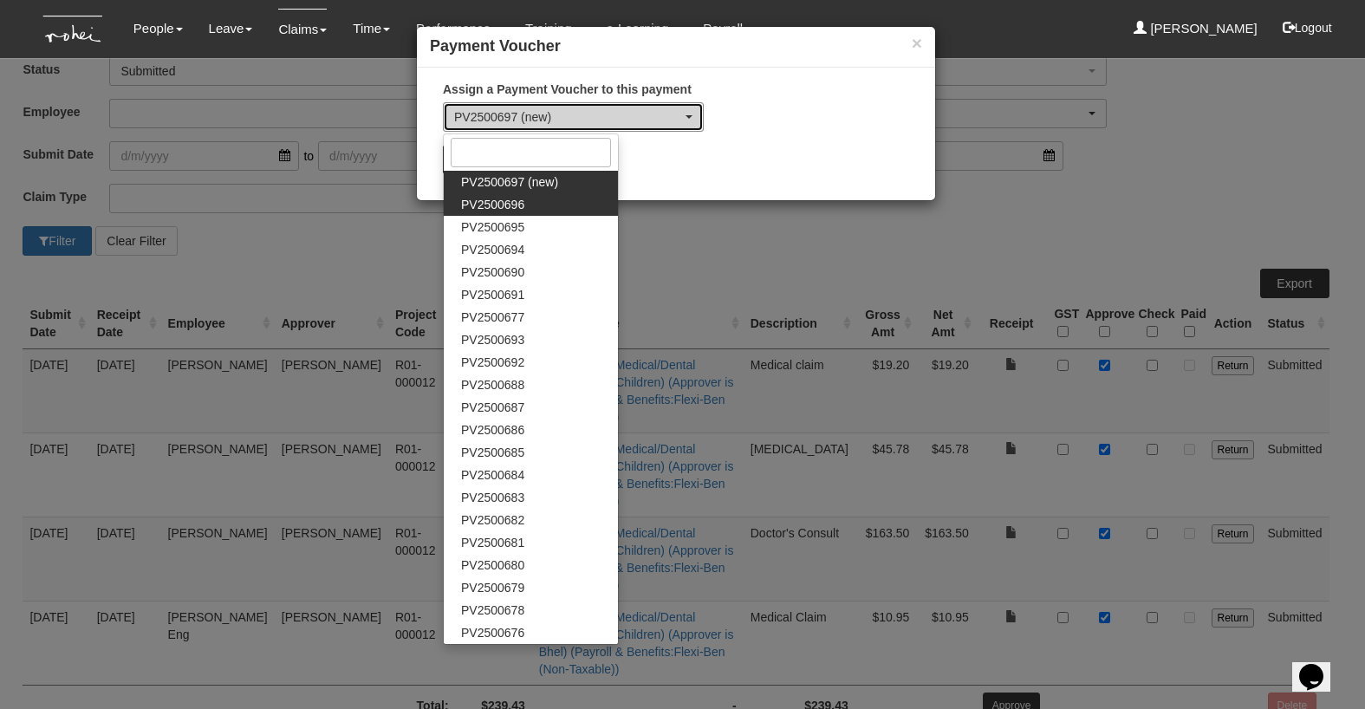
select select "PV2500696"
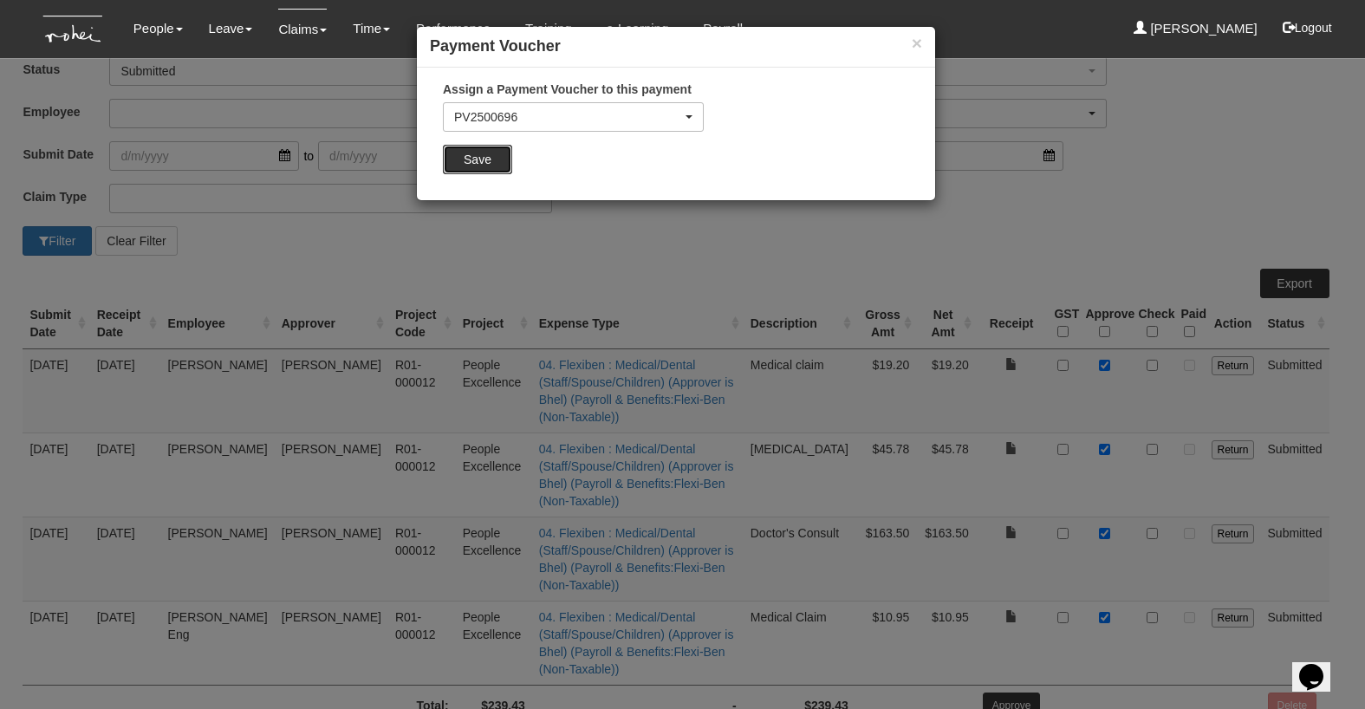
click at [469, 165] on input "Save" at bounding box center [477, 159] width 69 height 29
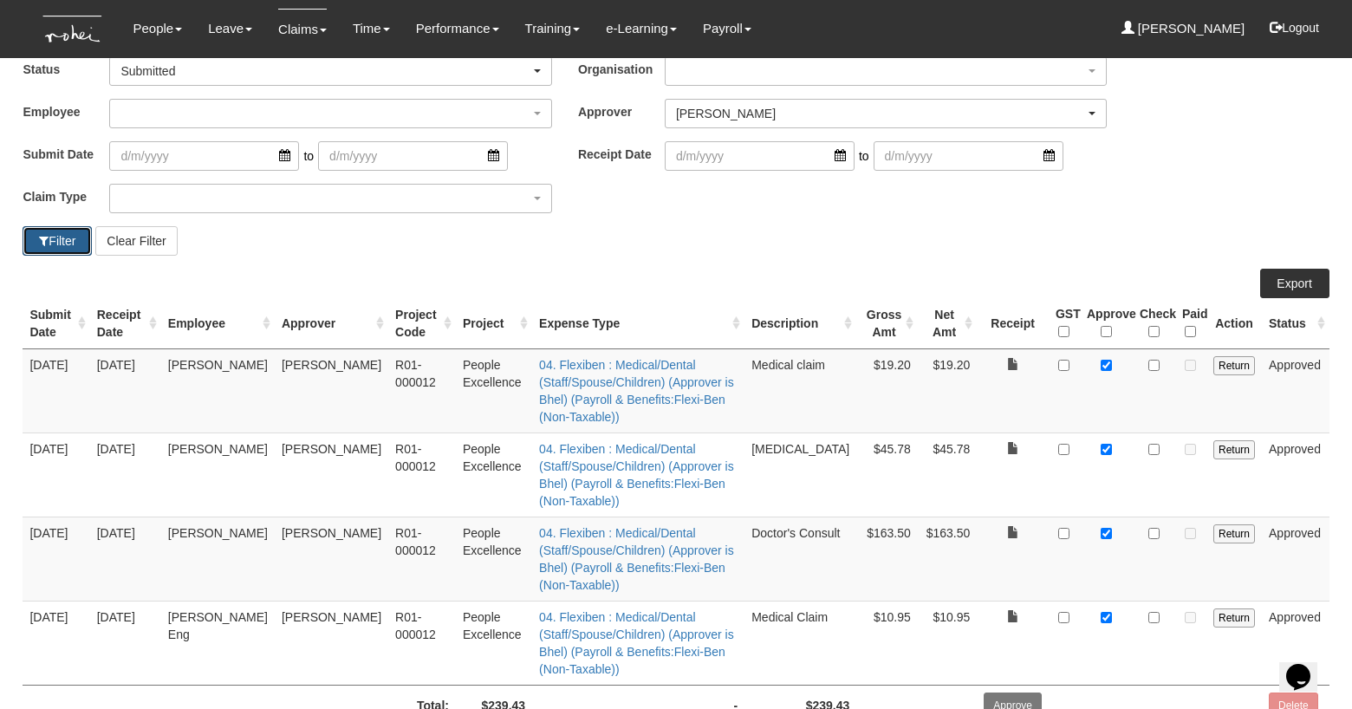
click at [46, 243] on button "Filter" at bounding box center [57, 240] width 69 height 29
select select "50"
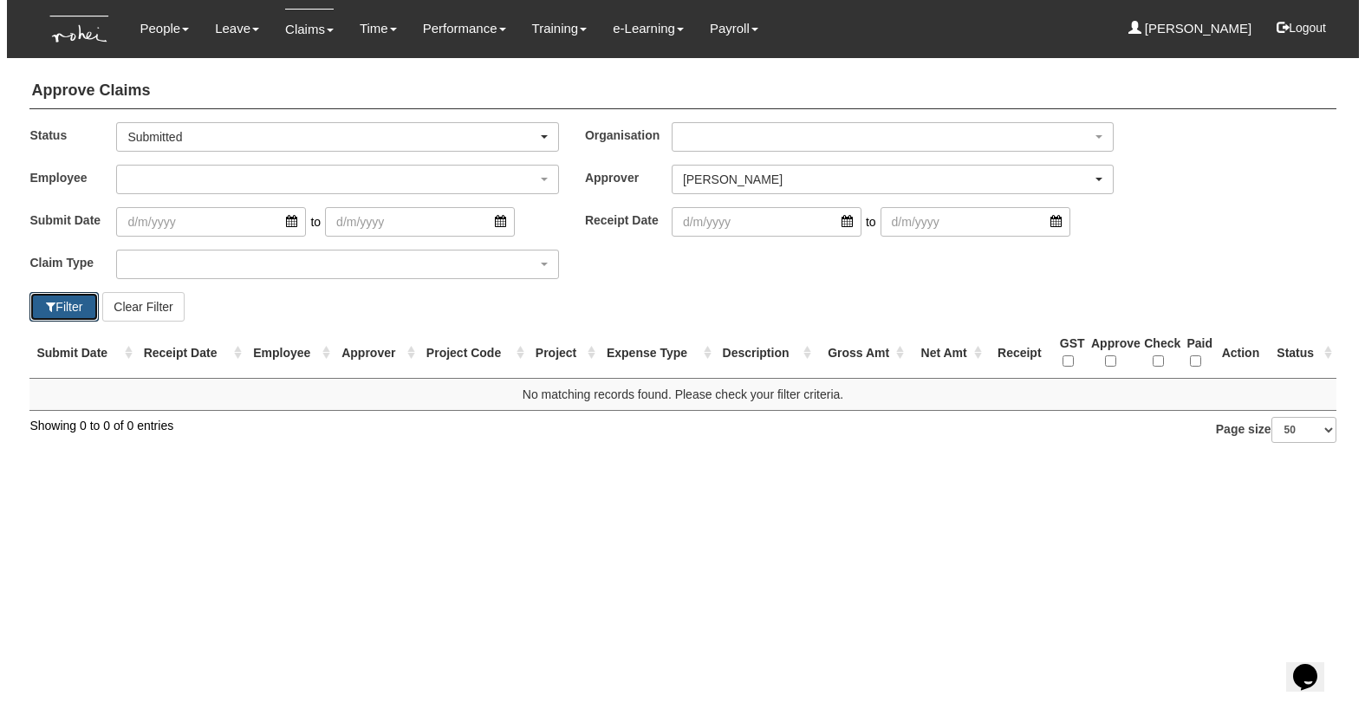
scroll to position [0, 0]
